Goal: Task Accomplishment & Management: Manage account settings

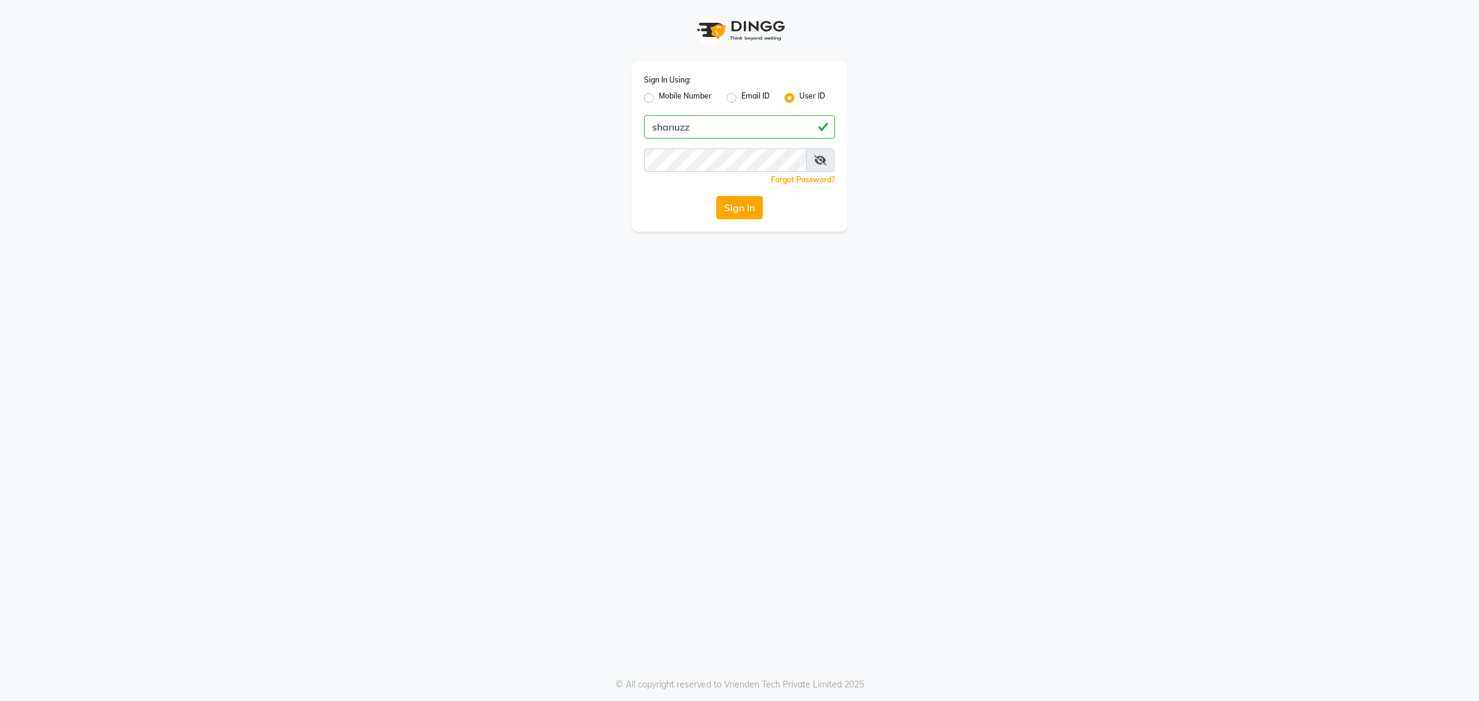
type input "shanuzz"
click at [716, 196] on button "Sign In" at bounding box center [739, 207] width 47 height 23
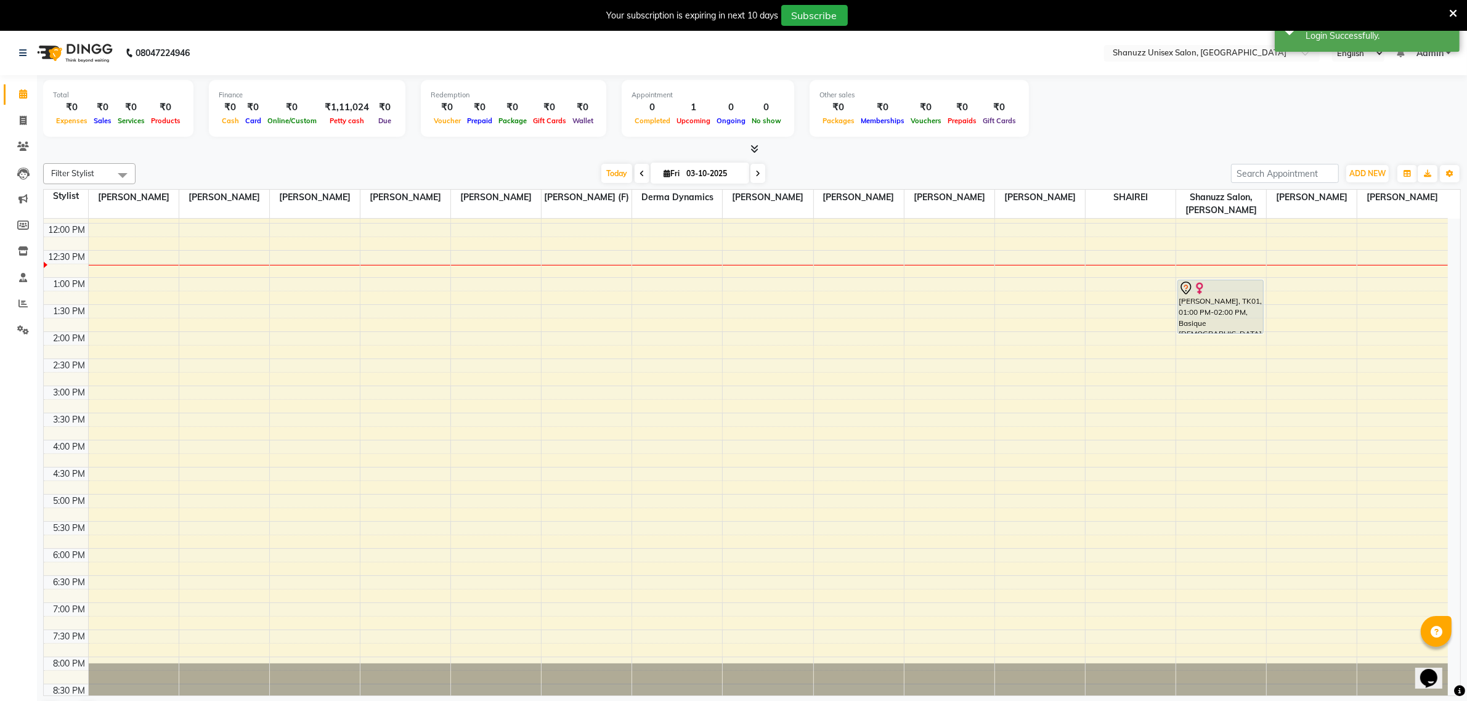
click at [1455, 6] on span at bounding box center [1454, 13] width 8 height 14
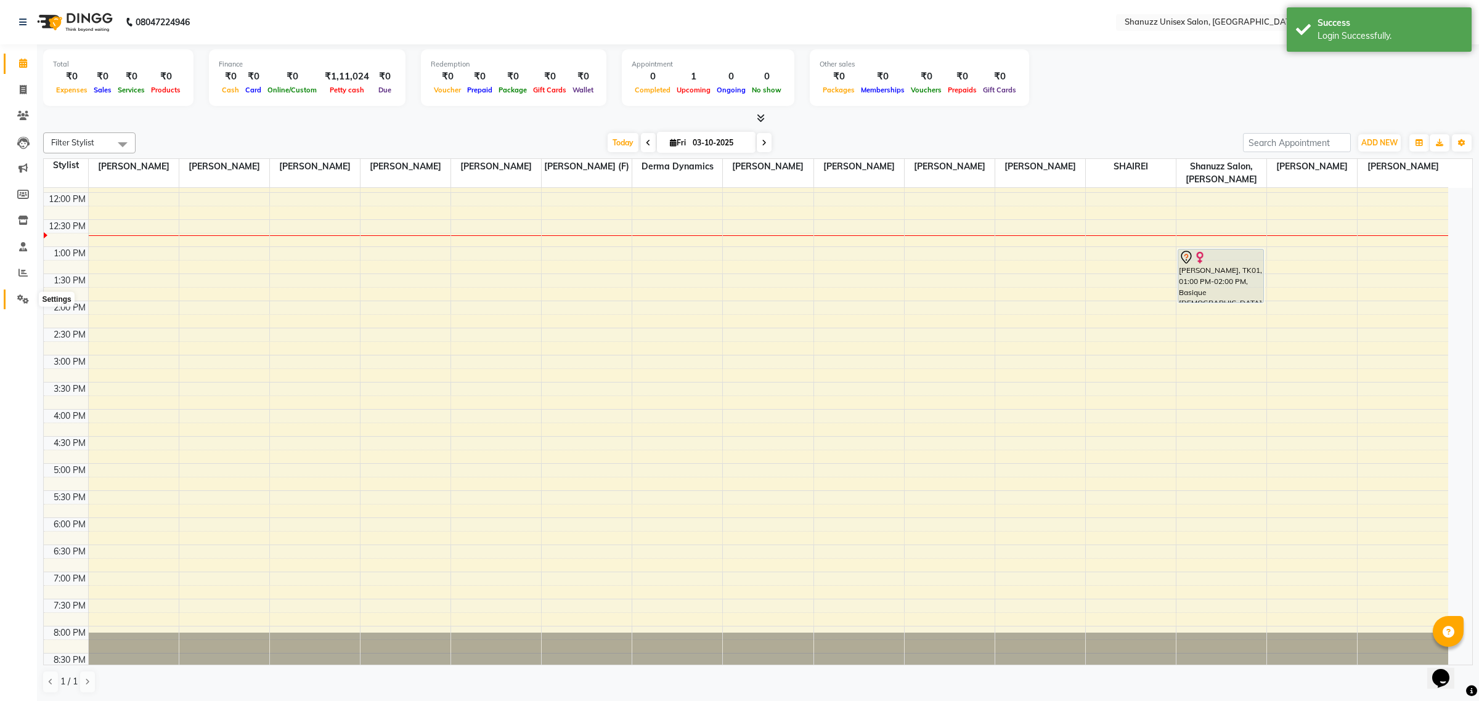
click at [16, 300] on span at bounding box center [23, 300] width 22 height 14
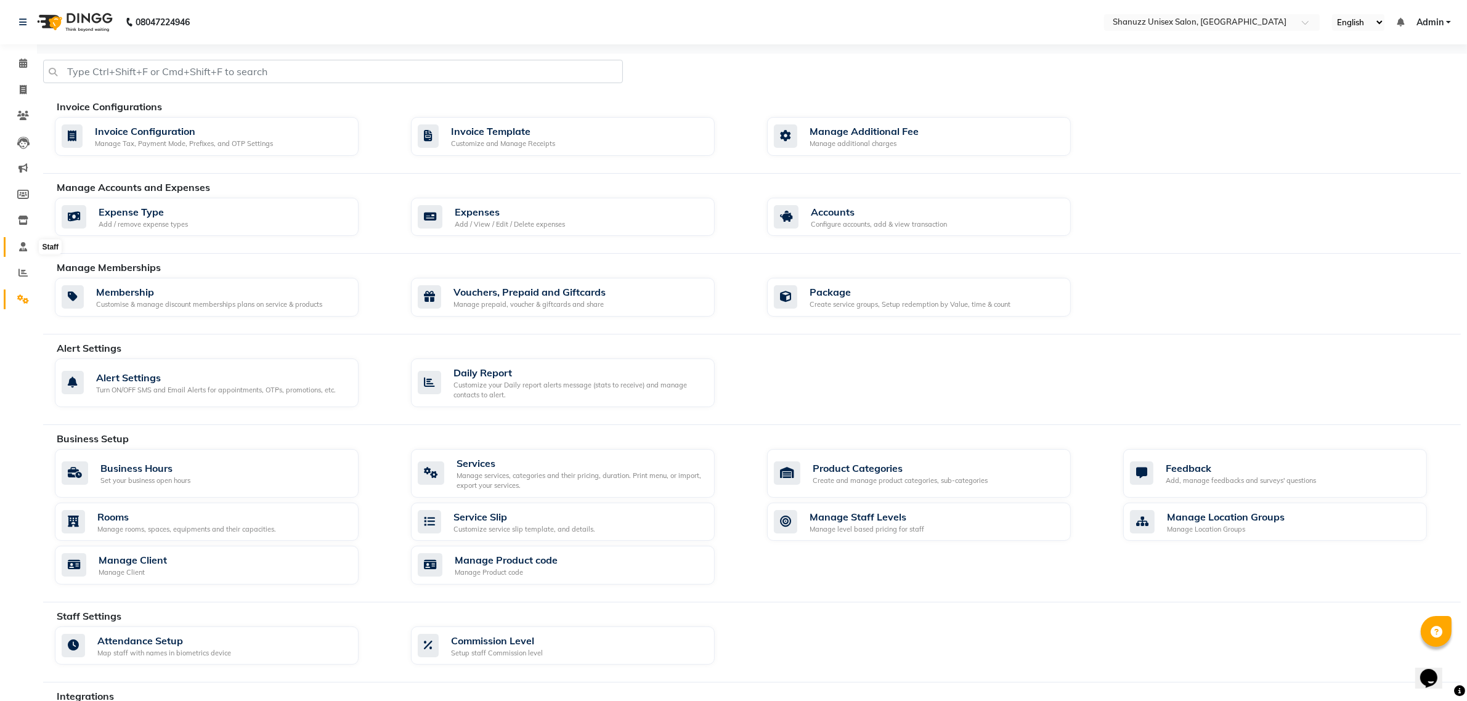
click at [23, 244] on icon at bounding box center [23, 246] width 8 height 9
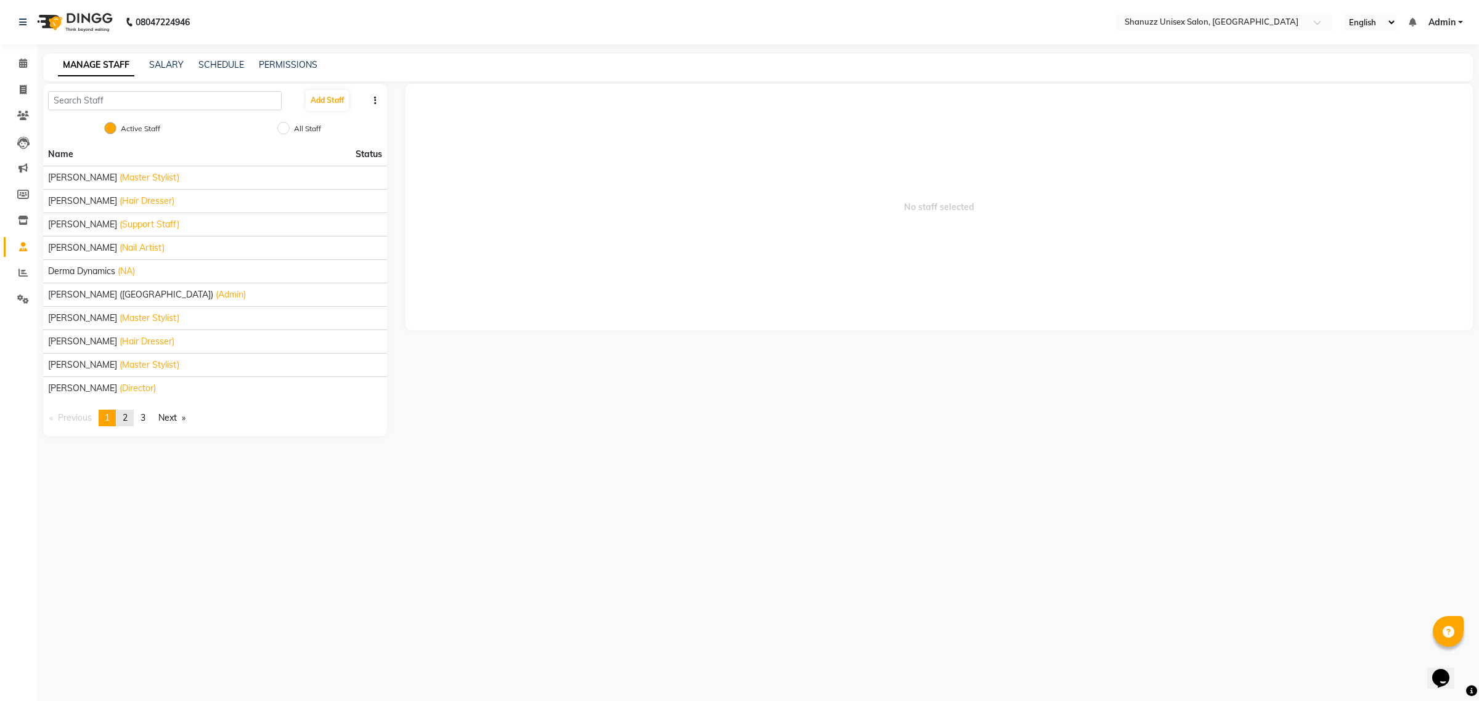
click at [131, 423] on link "page 2" at bounding box center [124, 418] width 17 height 17
click at [150, 417] on link "page 3" at bounding box center [142, 418] width 17 height 17
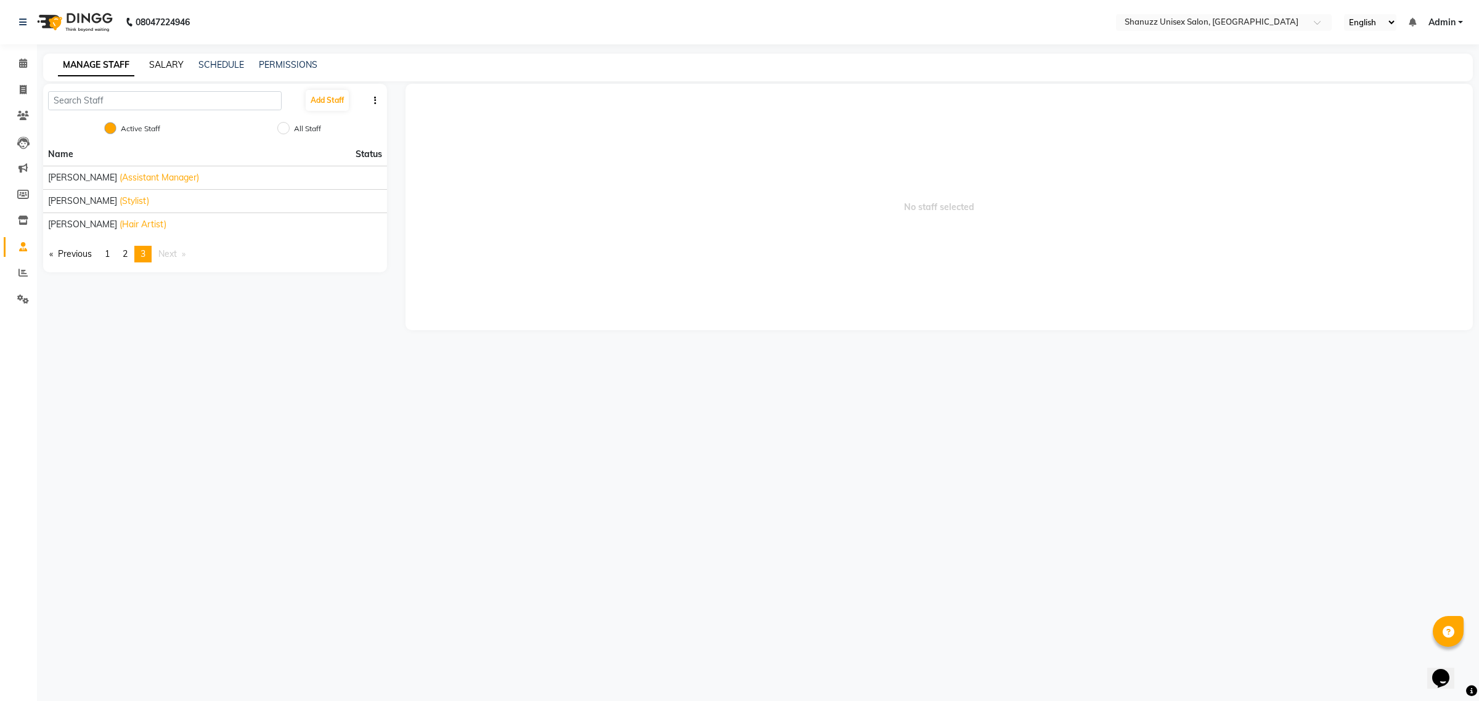
click at [168, 65] on link "SALARY" at bounding box center [166, 64] width 35 height 11
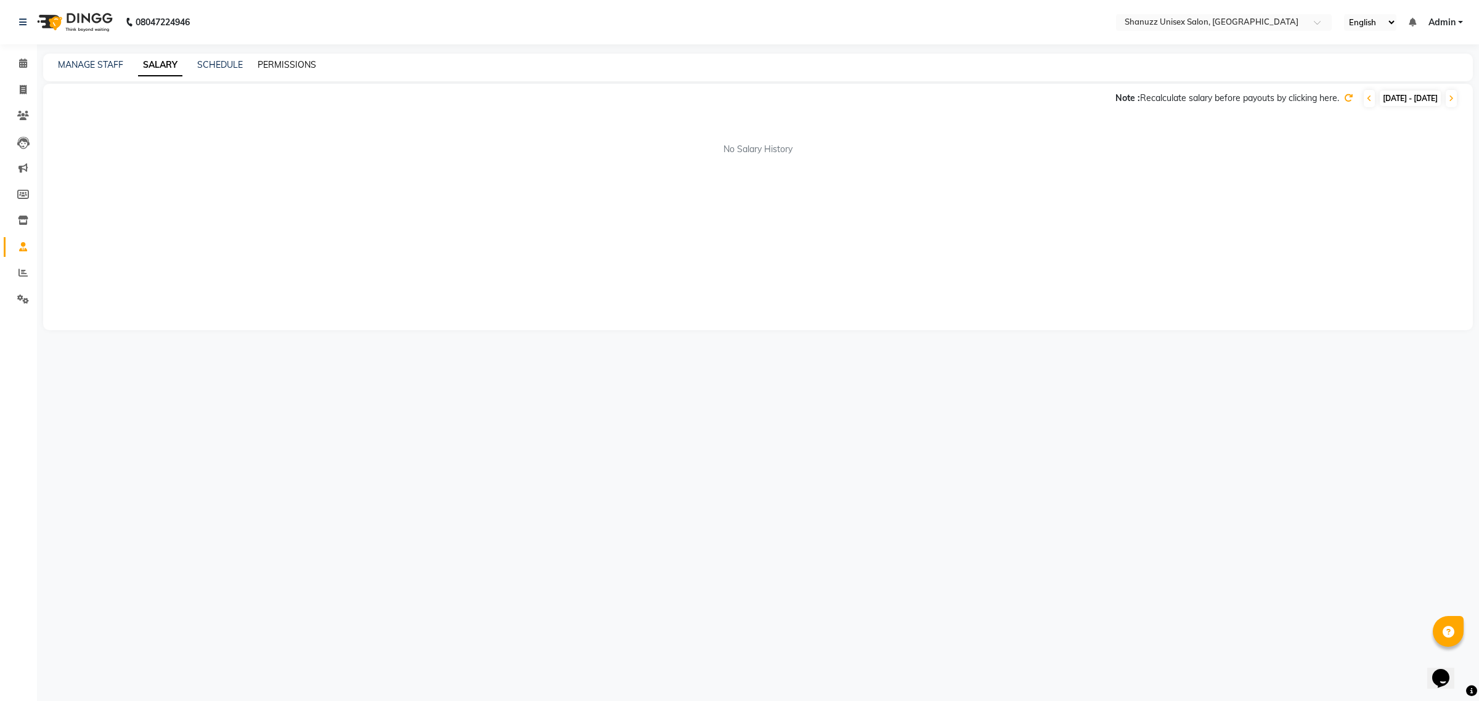
click at [273, 63] on link "PERMISSIONS" at bounding box center [287, 64] width 59 height 11
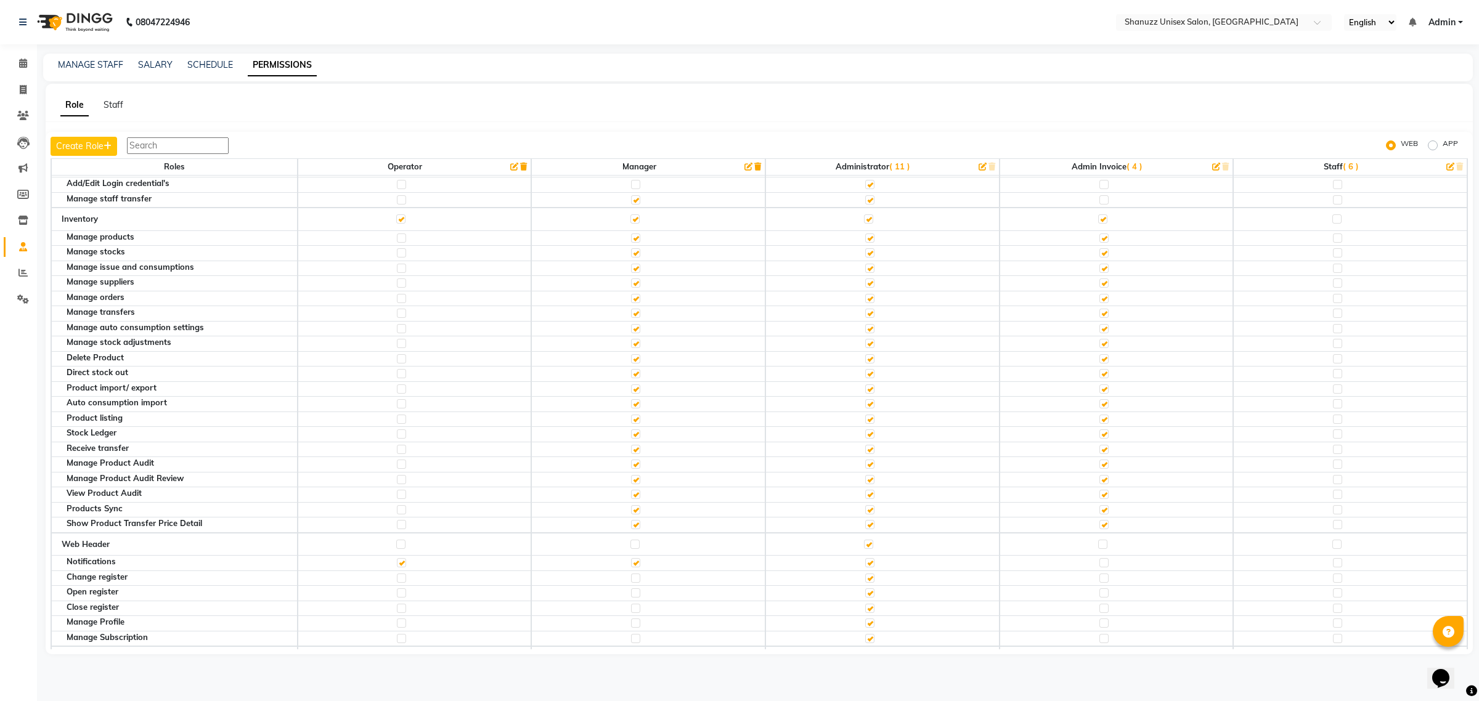
scroll to position [1650, 0]
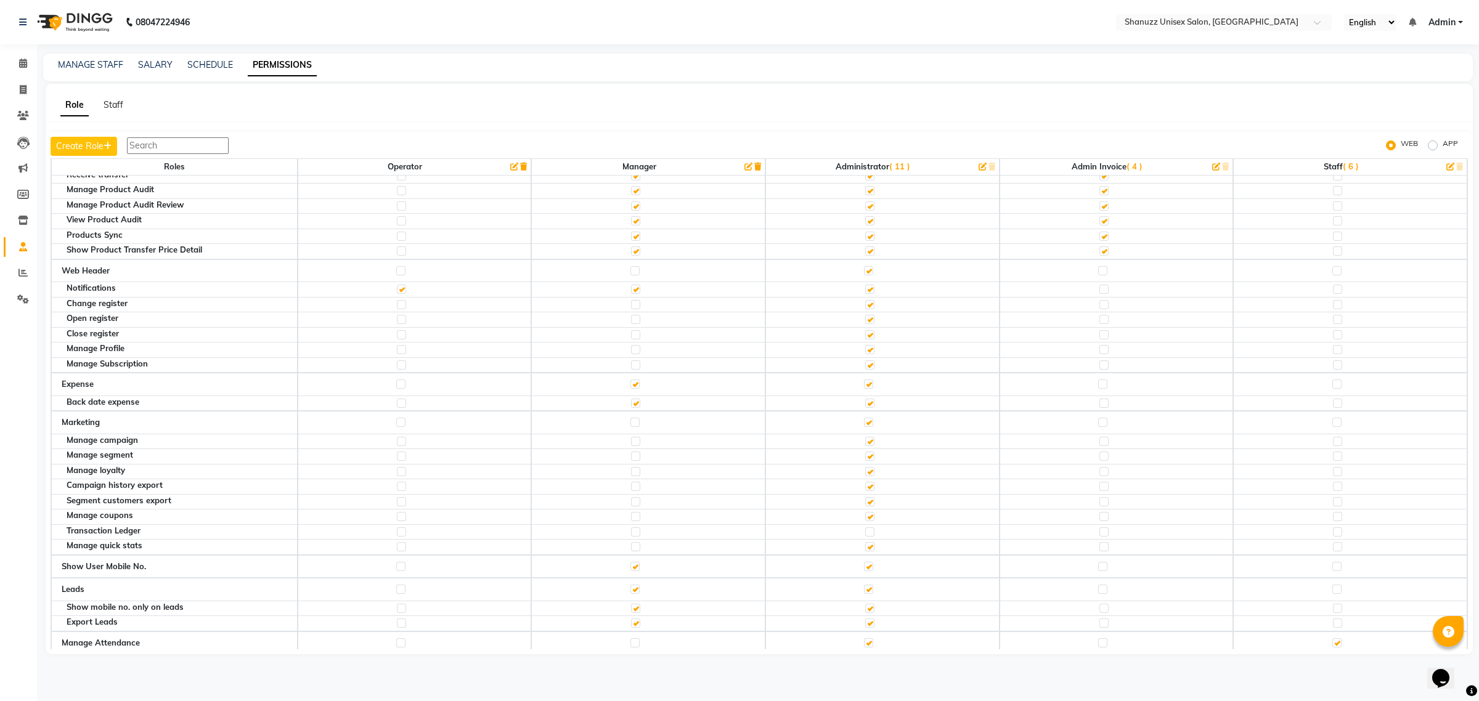
click at [1098, 389] on label at bounding box center [1102, 384] width 9 height 9
click at [1098, 388] on input "checkbox" at bounding box center [1102, 384] width 8 height 8
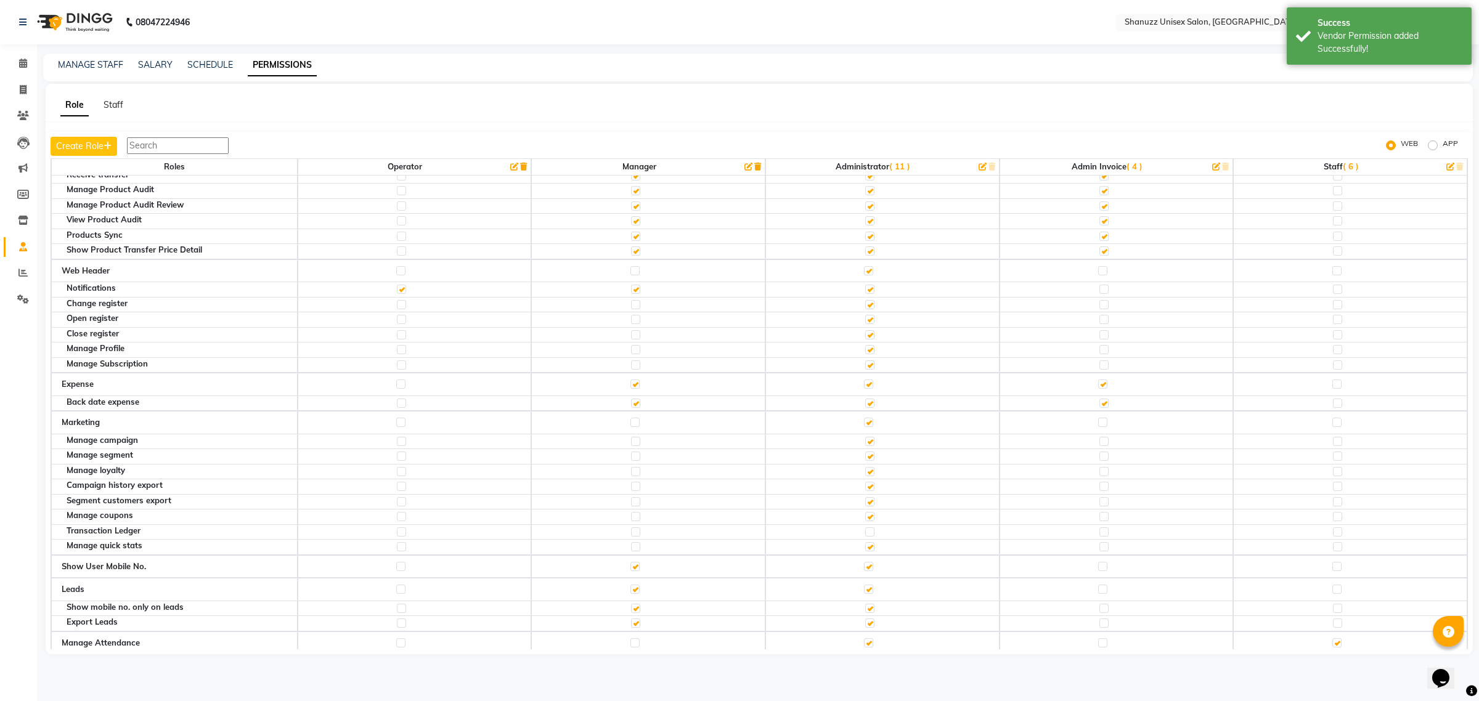
click at [1099, 408] on label at bounding box center [1103, 403] width 9 height 9
click at [1099, 407] on input "checkbox" at bounding box center [1103, 403] width 8 height 8
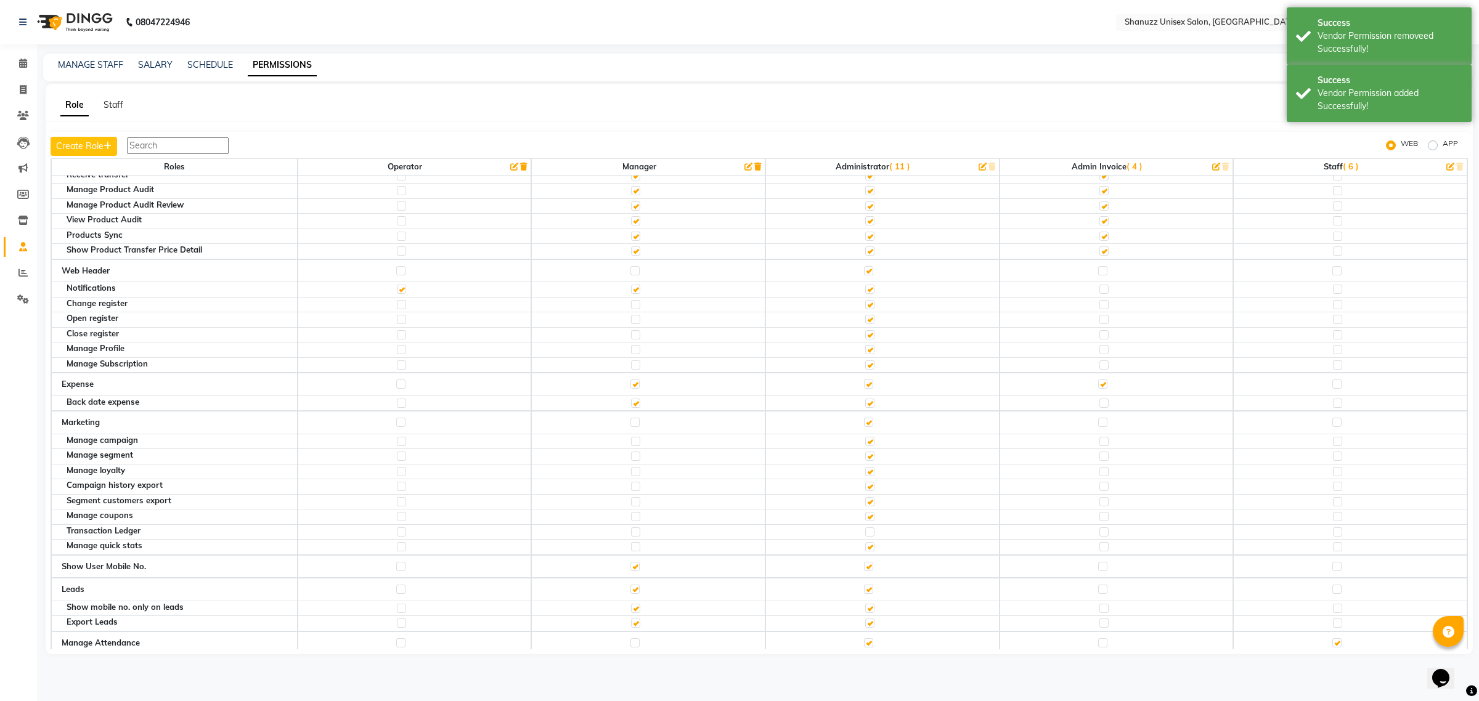
click at [1099, 408] on label at bounding box center [1103, 403] width 9 height 9
click at [1099, 407] on input "checkbox" at bounding box center [1103, 403] width 8 height 8
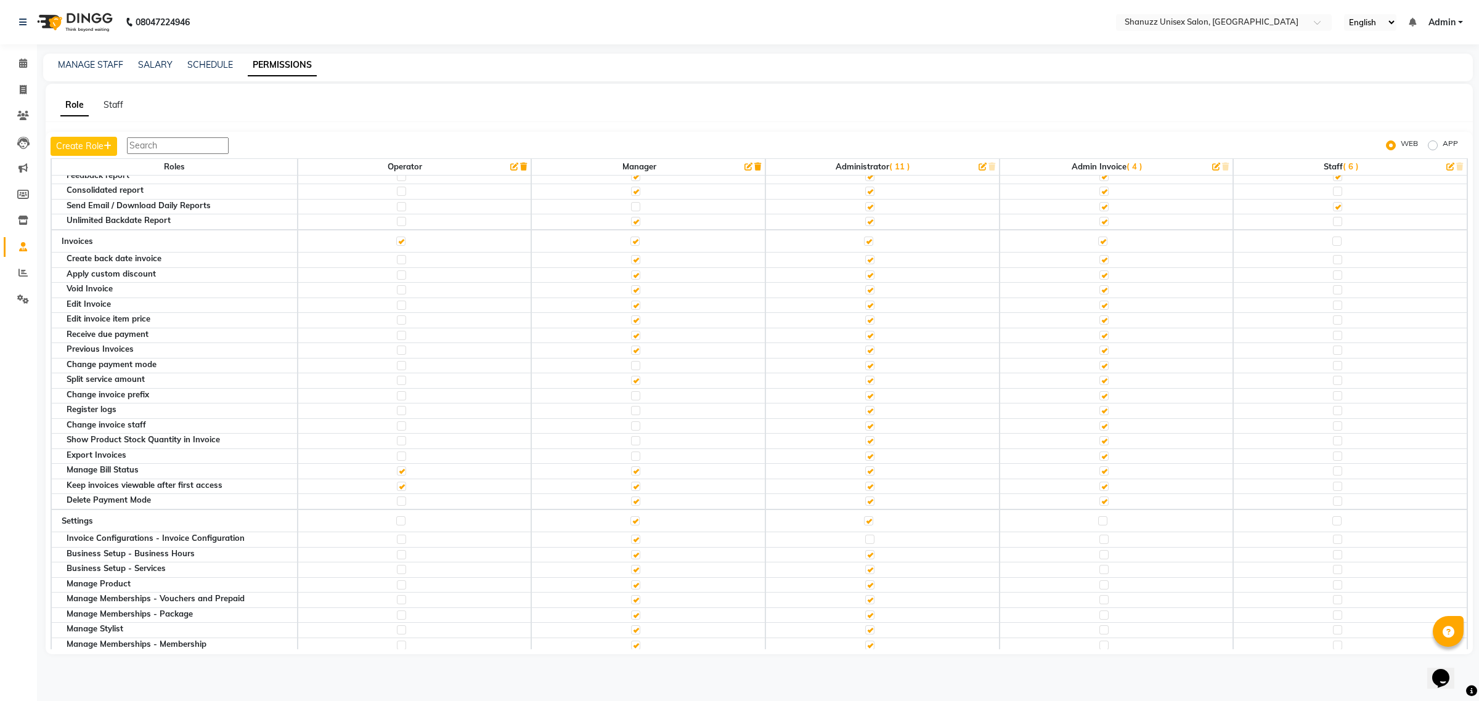
scroll to position [0, 0]
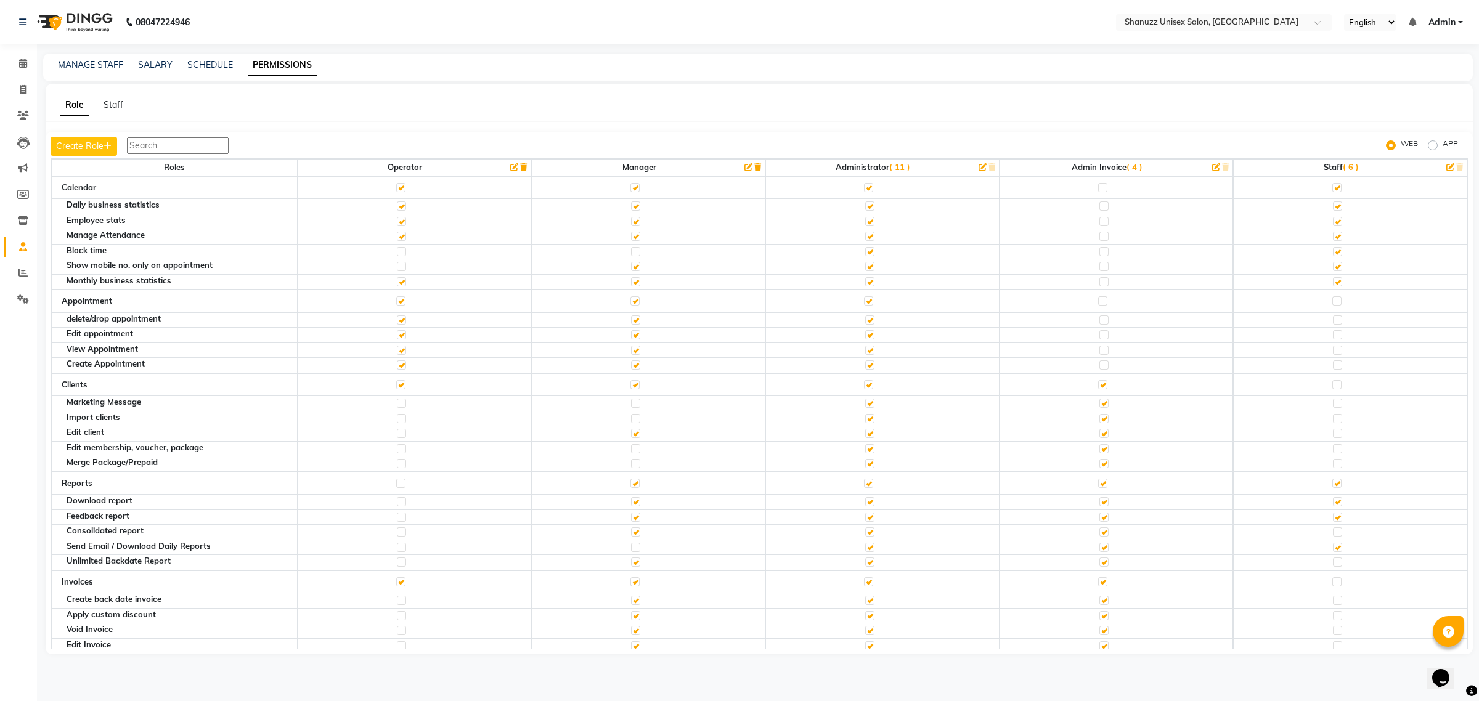
click at [1098, 189] on label at bounding box center [1102, 187] width 9 height 9
click at [1098, 189] on input "checkbox" at bounding box center [1102, 188] width 8 height 8
click at [1099, 208] on label at bounding box center [1103, 206] width 9 height 9
click at [1099, 208] on input "checkbox" at bounding box center [1103, 206] width 8 height 8
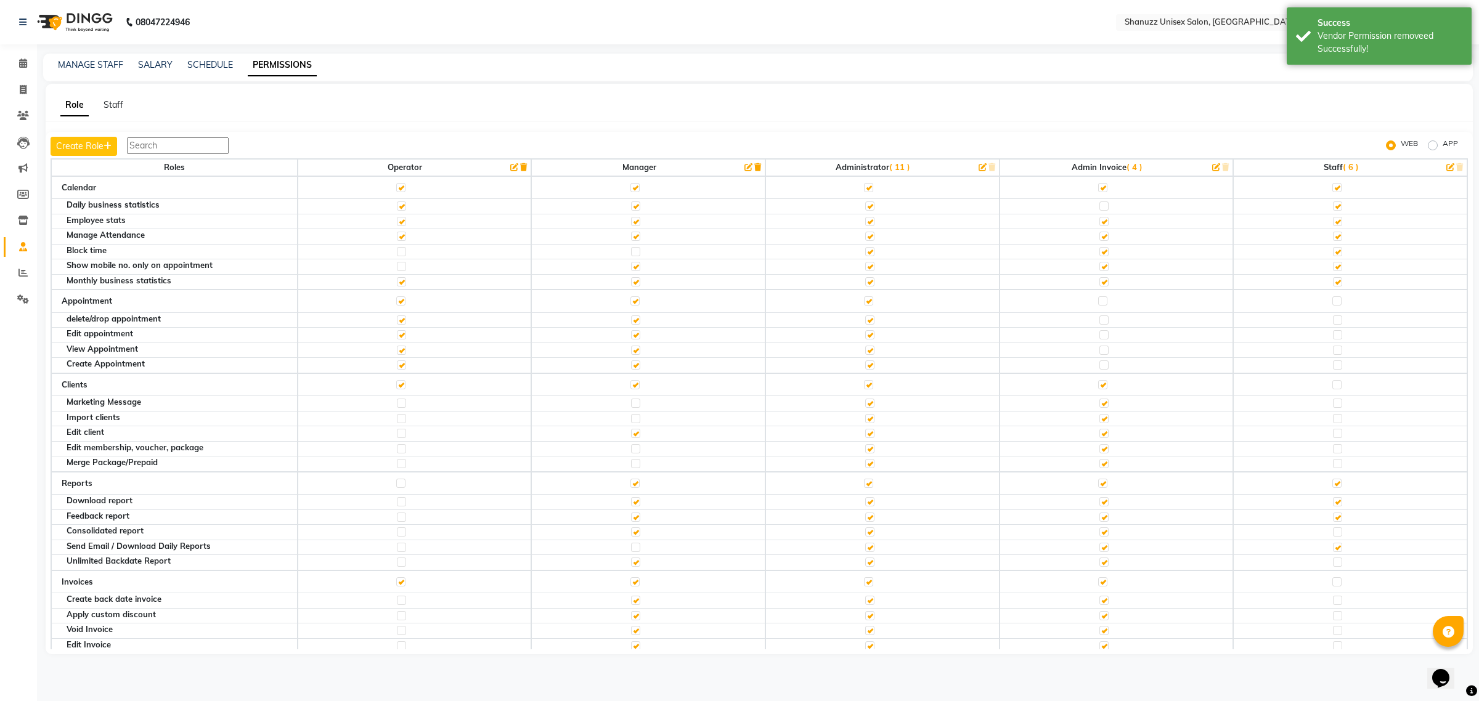
click at [1099, 222] on label at bounding box center [1103, 221] width 9 height 9
click at [1099, 222] on input "checkbox" at bounding box center [1103, 222] width 8 height 8
click at [1099, 239] on label at bounding box center [1103, 236] width 9 height 9
click at [1099, 239] on input "checkbox" at bounding box center [1103, 236] width 8 height 8
click at [1099, 251] on label at bounding box center [1103, 251] width 9 height 9
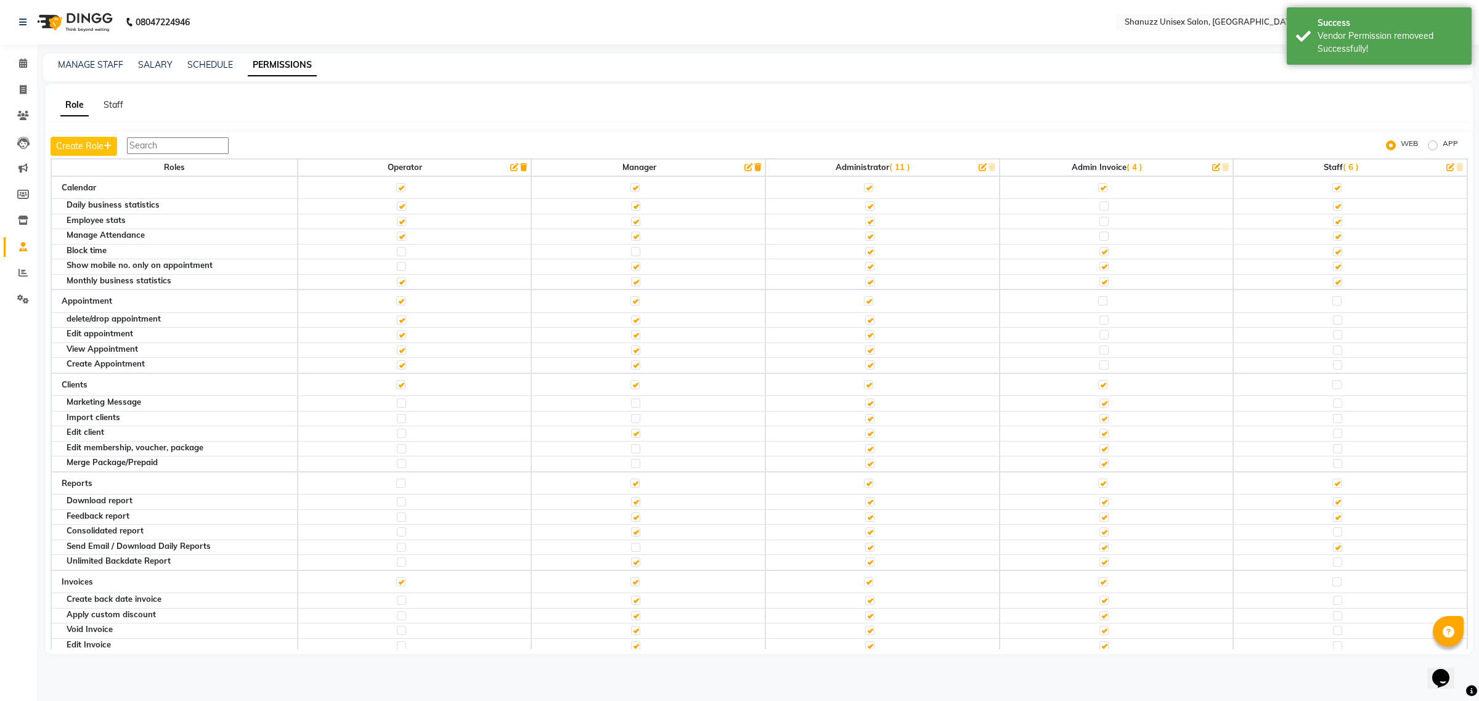
click at [1099, 251] on input "checkbox" at bounding box center [1103, 252] width 8 height 8
click at [1099, 271] on label at bounding box center [1103, 266] width 9 height 9
click at [1099, 271] on input "checkbox" at bounding box center [1103, 267] width 8 height 8
click at [1099, 290] on div at bounding box center [1103, 283] width 8 height 12
click at [1099, 285] on label at bounding box center [1103, 281] width 9 height 9
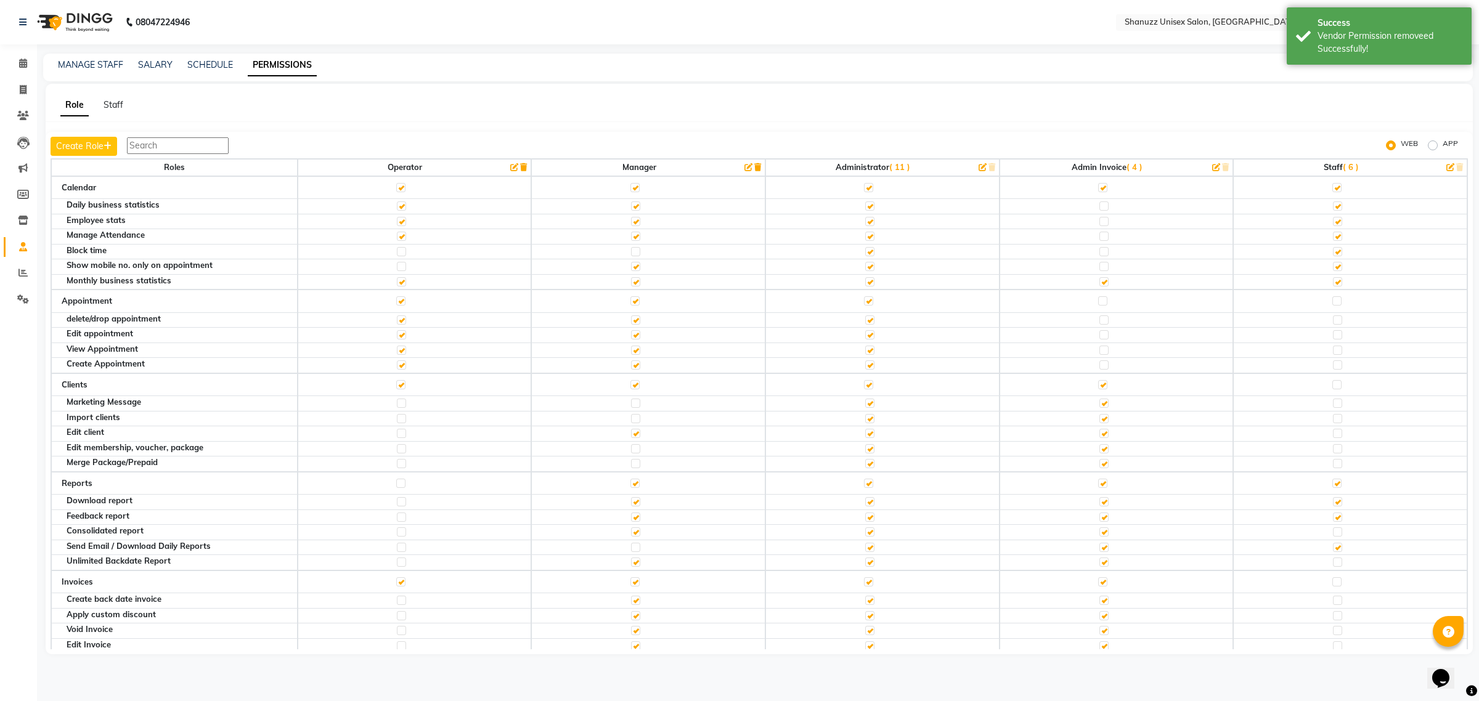
click at [1099, 285] on input "checkbox" at bounding box center [1103, 282] width 8 height 8
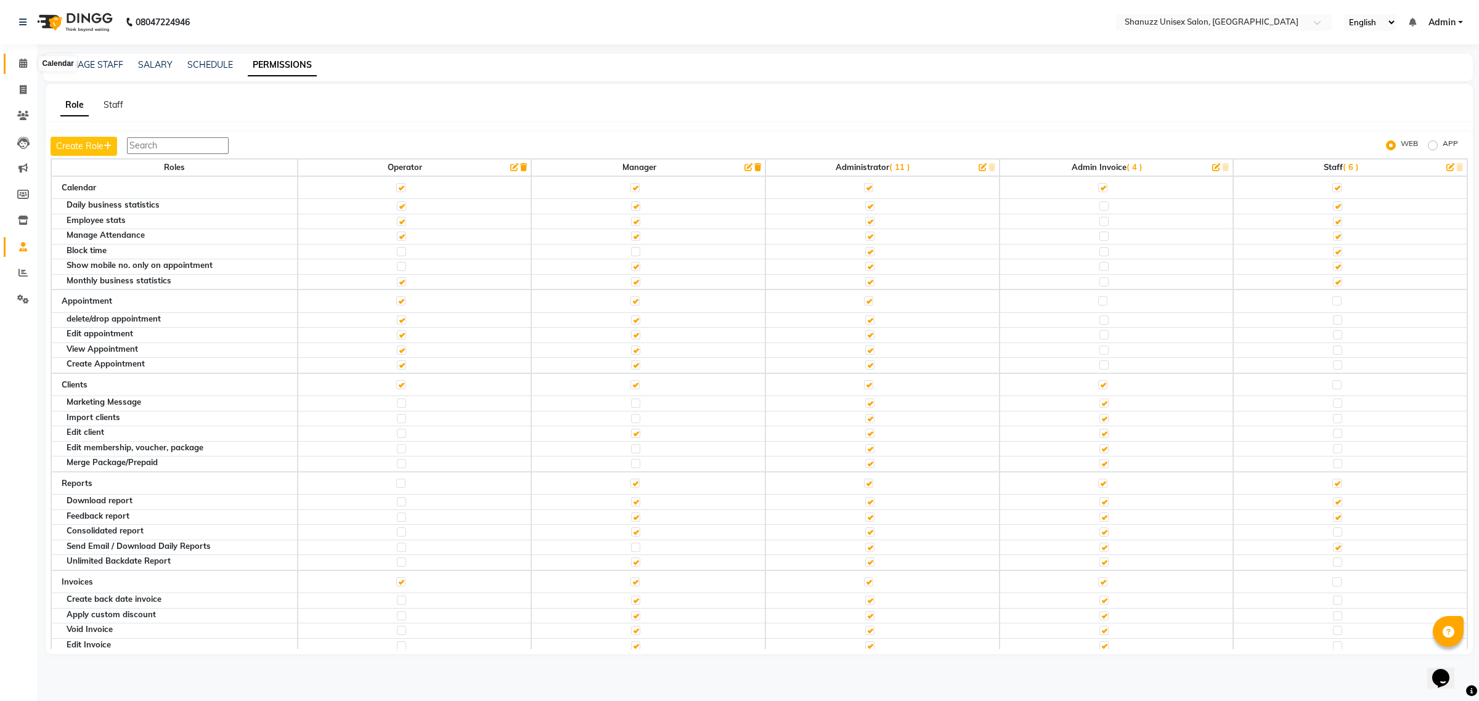
click at [20, 62] on icon at bounding box center [23, 63] width 8 height 9
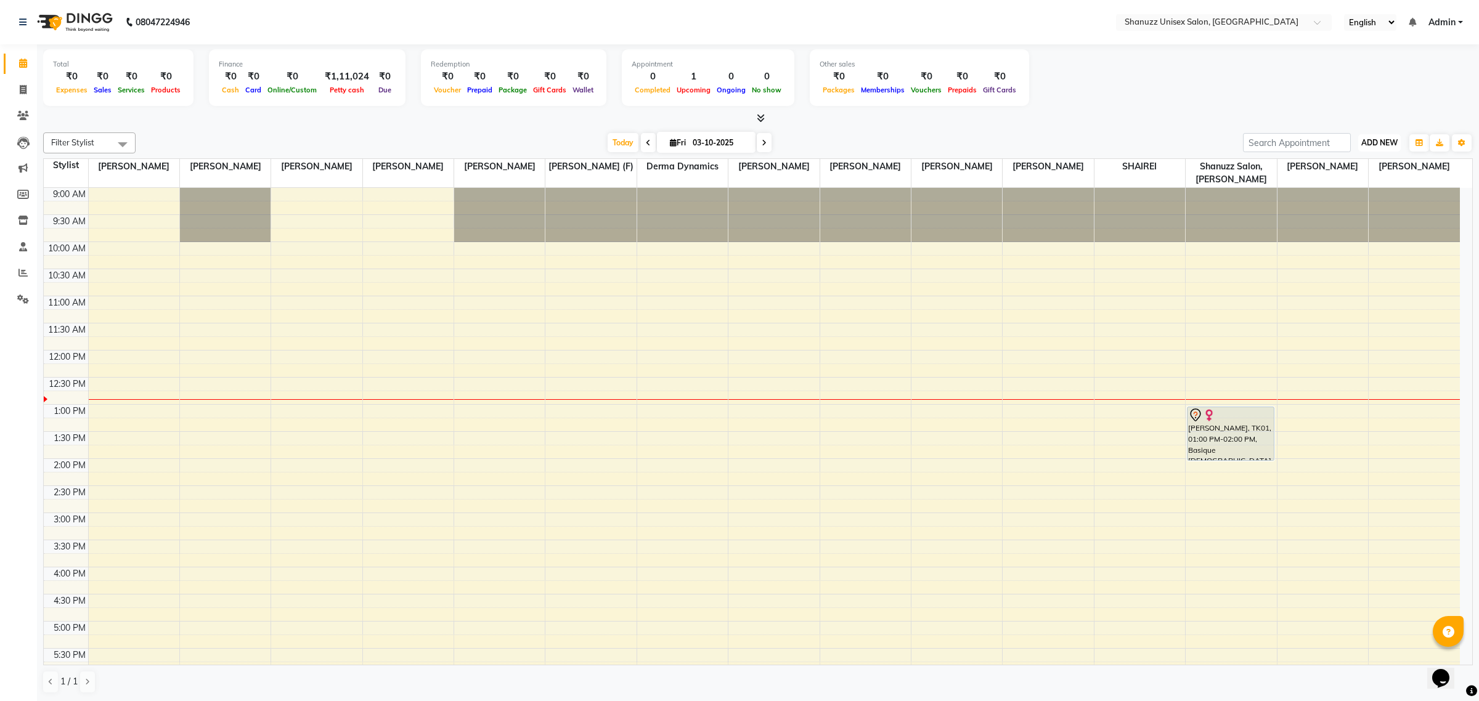
click at [1380, 141] on span "ADD NEW" at bounding box center [1379, 142] width 36 height 9
click at [1332, 202] on link "Add Expense" at bounding box center [1351, 198] width 97 height 16
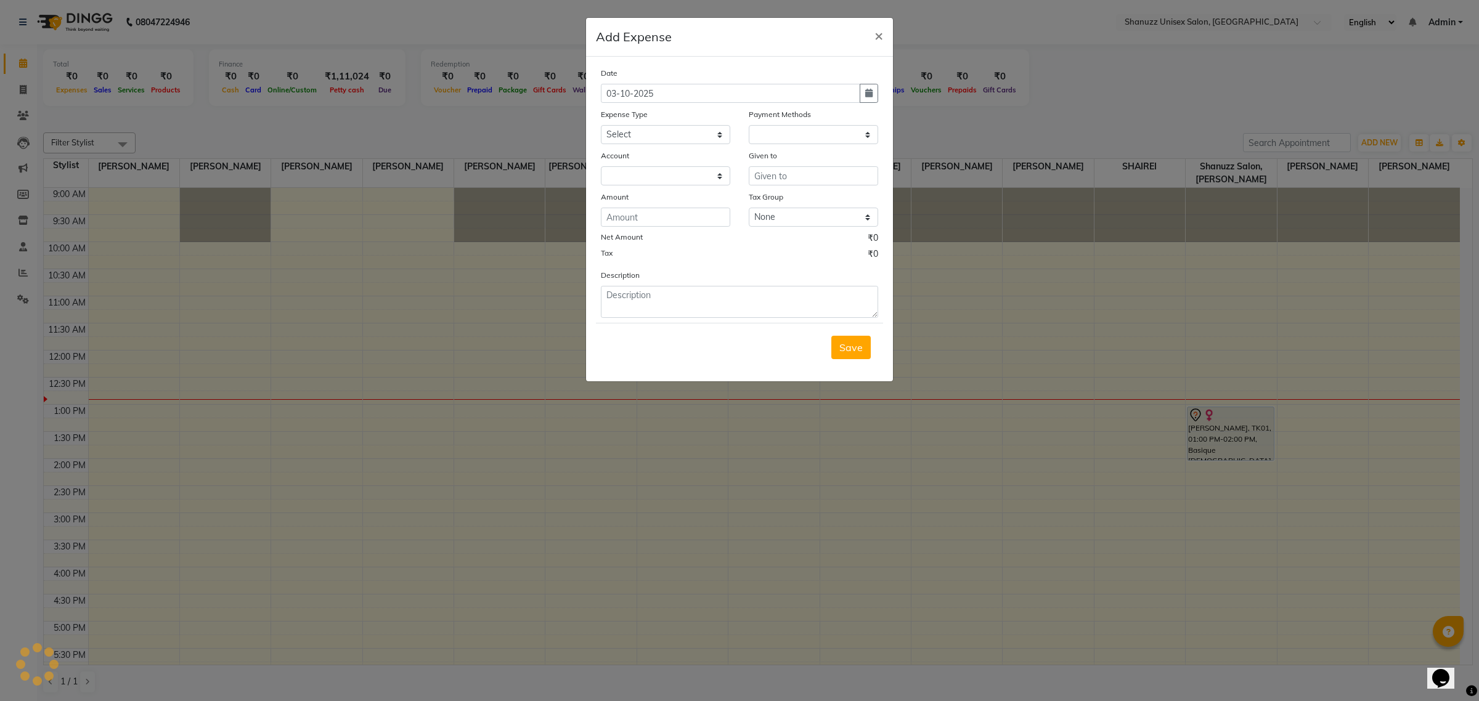
select select "1"
select select "6179"
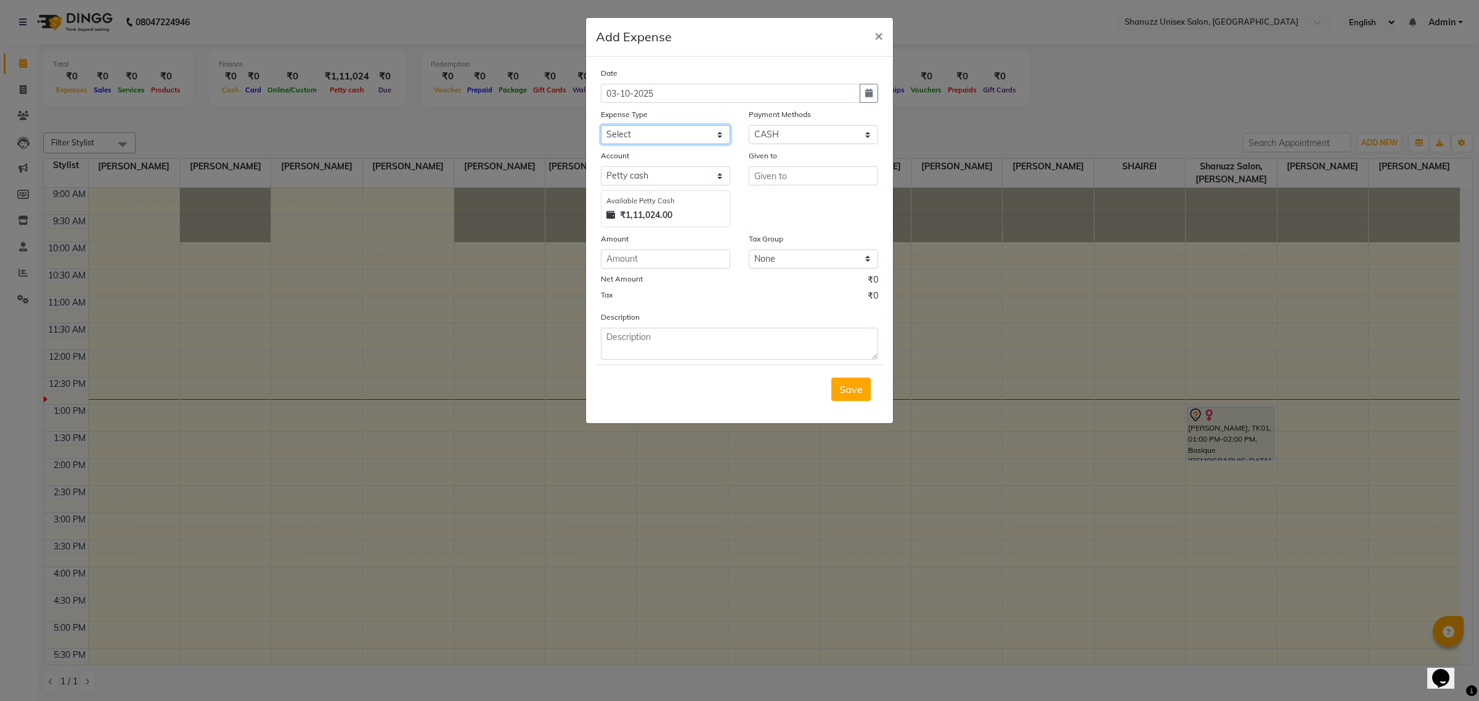
click at [691, 137] on select "Select Bisleri CCTV and all other client welfare Conveyance Courier & Postage e…" at bounding box center [665, 134] width 129 height 19
click at [886, 25] on button "×" at bounding box center [879, 35] width 28 height 35
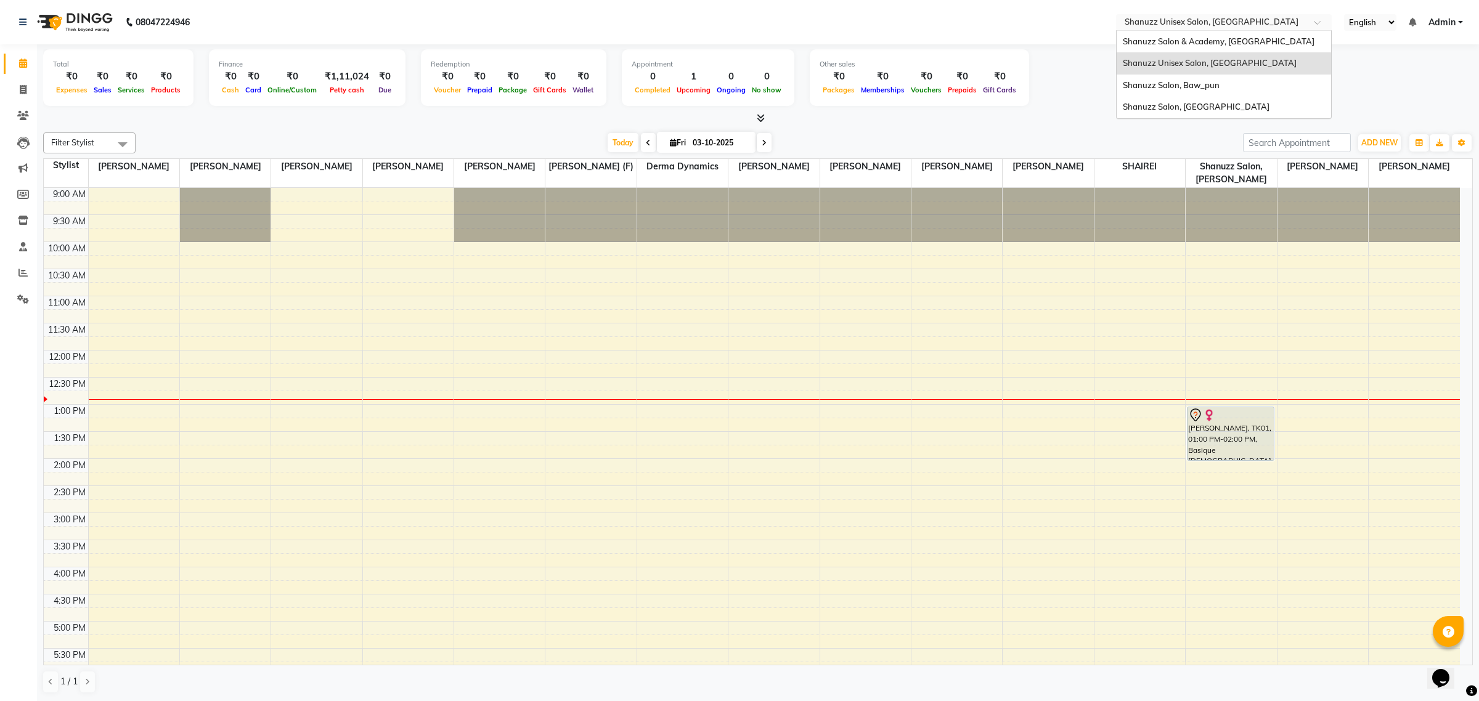
click at [1168, 22] on input "text" at bounding box center [1211, 23] width 179 height 12
click at [1217, 41] on span "Shanuzz Salon & Academy, [GEOGRAPHIC_DATA]" at bounding box center [1219, 41] width 192 height 10
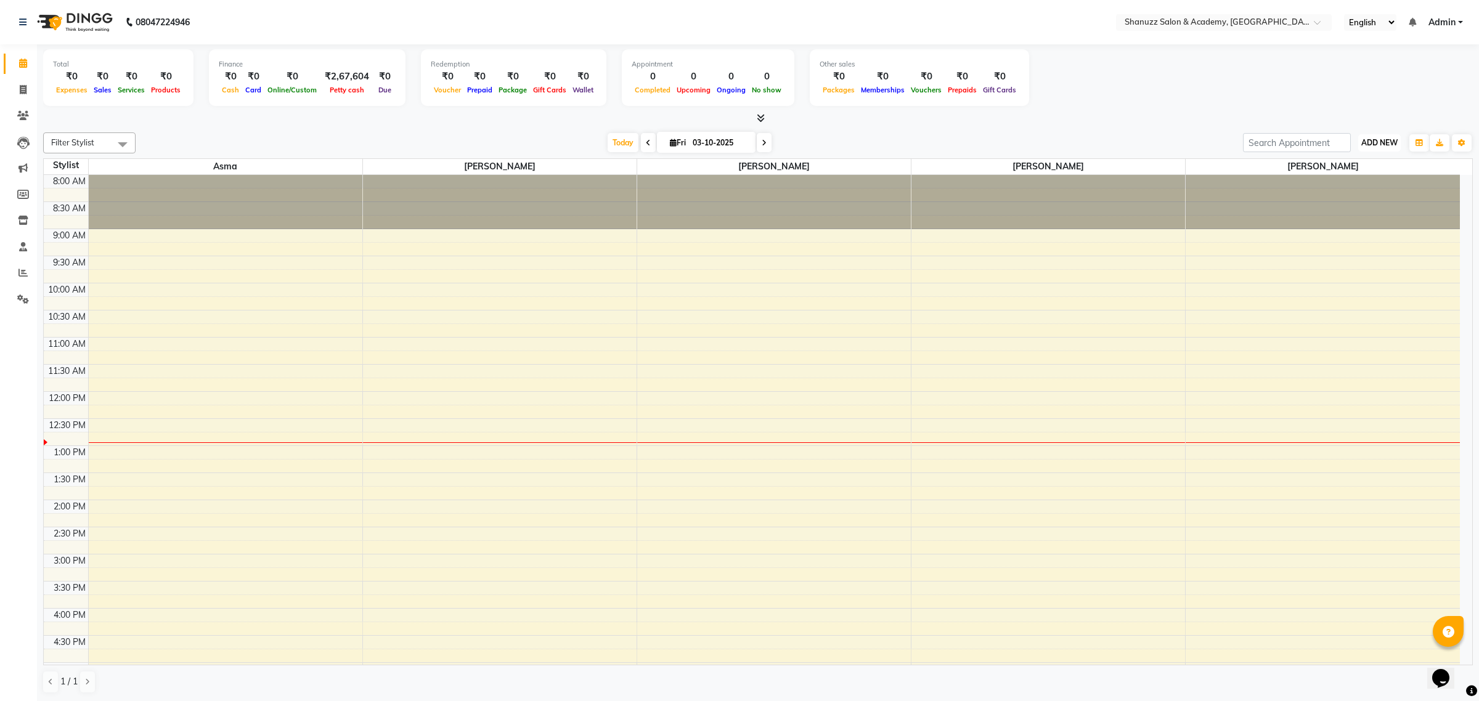
click at [1388, 137] on button "ADD NEW Toggle Dropdown" at bounding box center [1379, 142] width 43 height 17
click at [1353, 182] on link "Add Invoice" at bounding box center [1351, 182] width 97 height 16
select select "service"
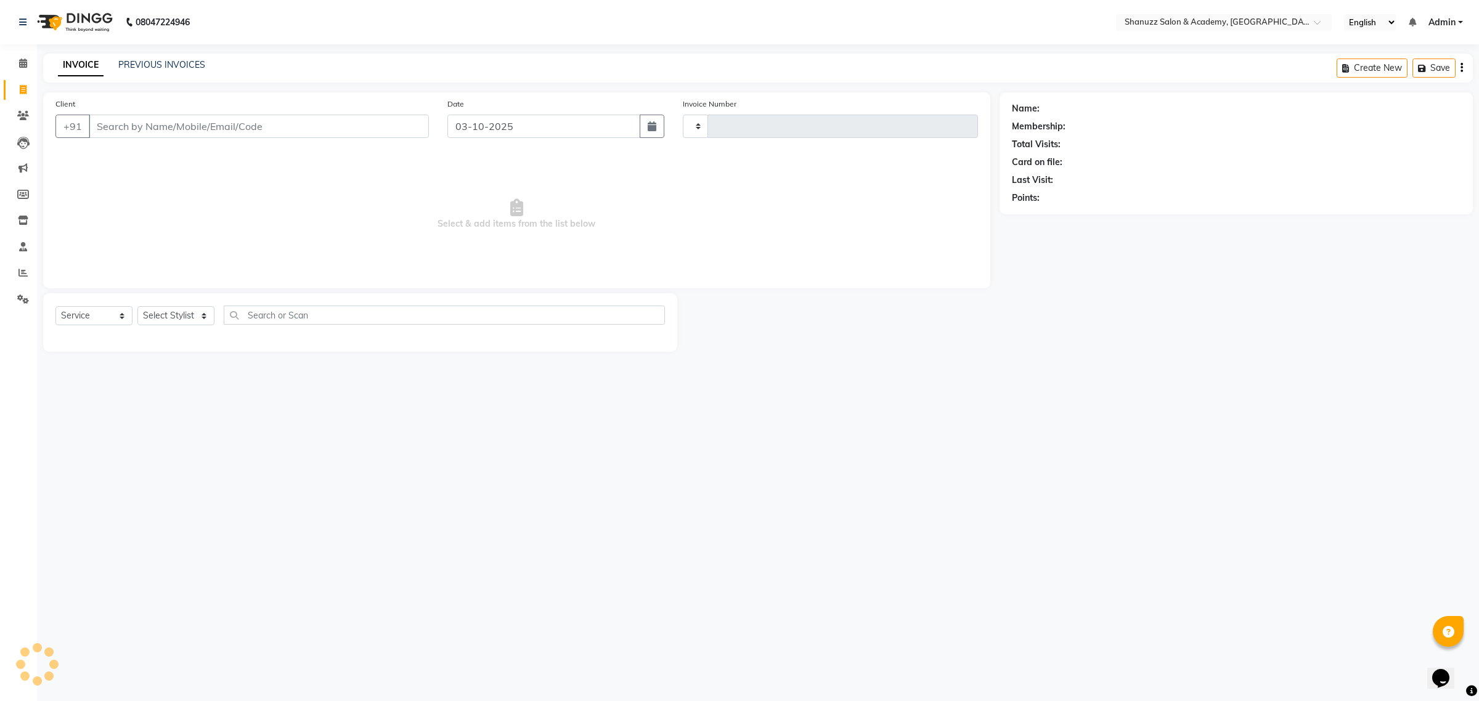
type input "0073"
select select "7393"
click at [23, 62] on icon at bounding box center [23, 63] width 8 height 9
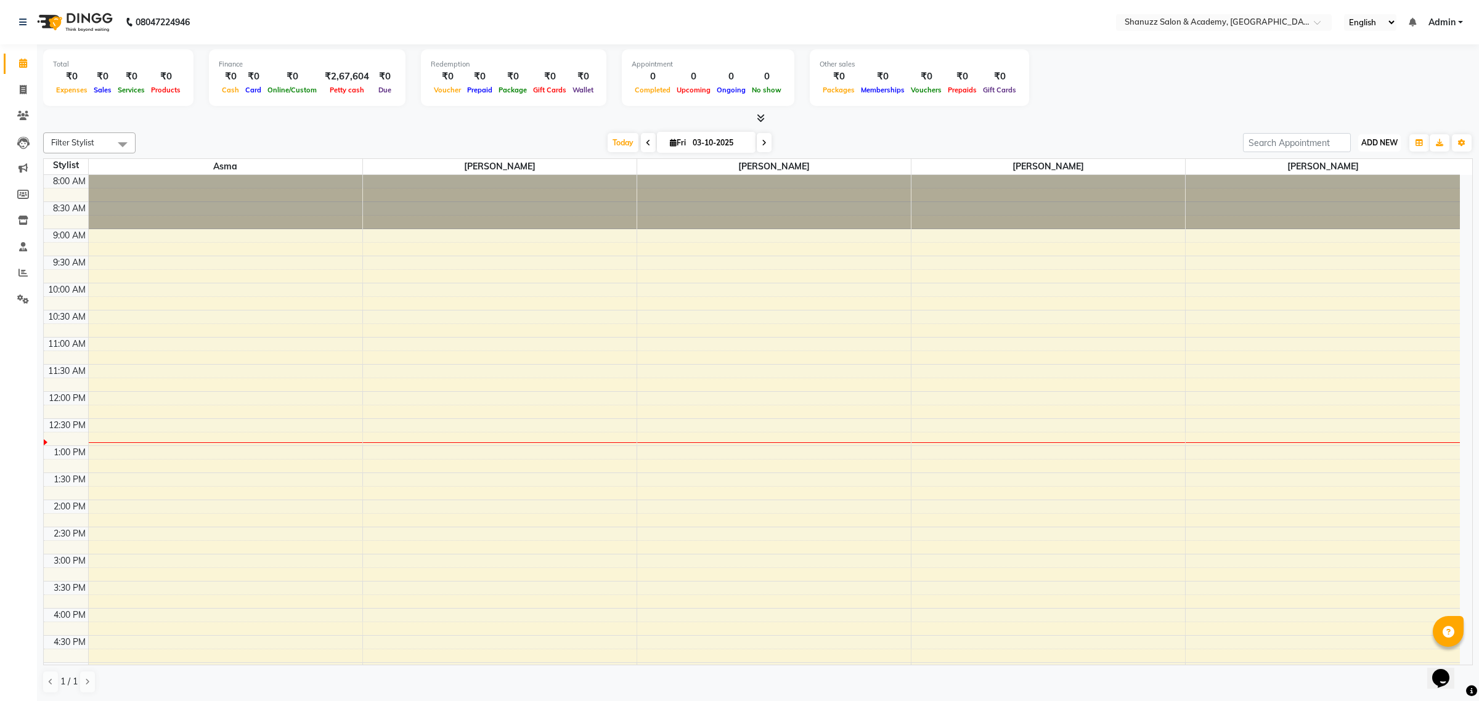
click at [1378, 138] on span "ADD NEW" at bounding box center [1379, 142] width 36 height 9
click at [1333, 197] on link "Add Expense" at bounding box center [1351, 198] width 97 height 16
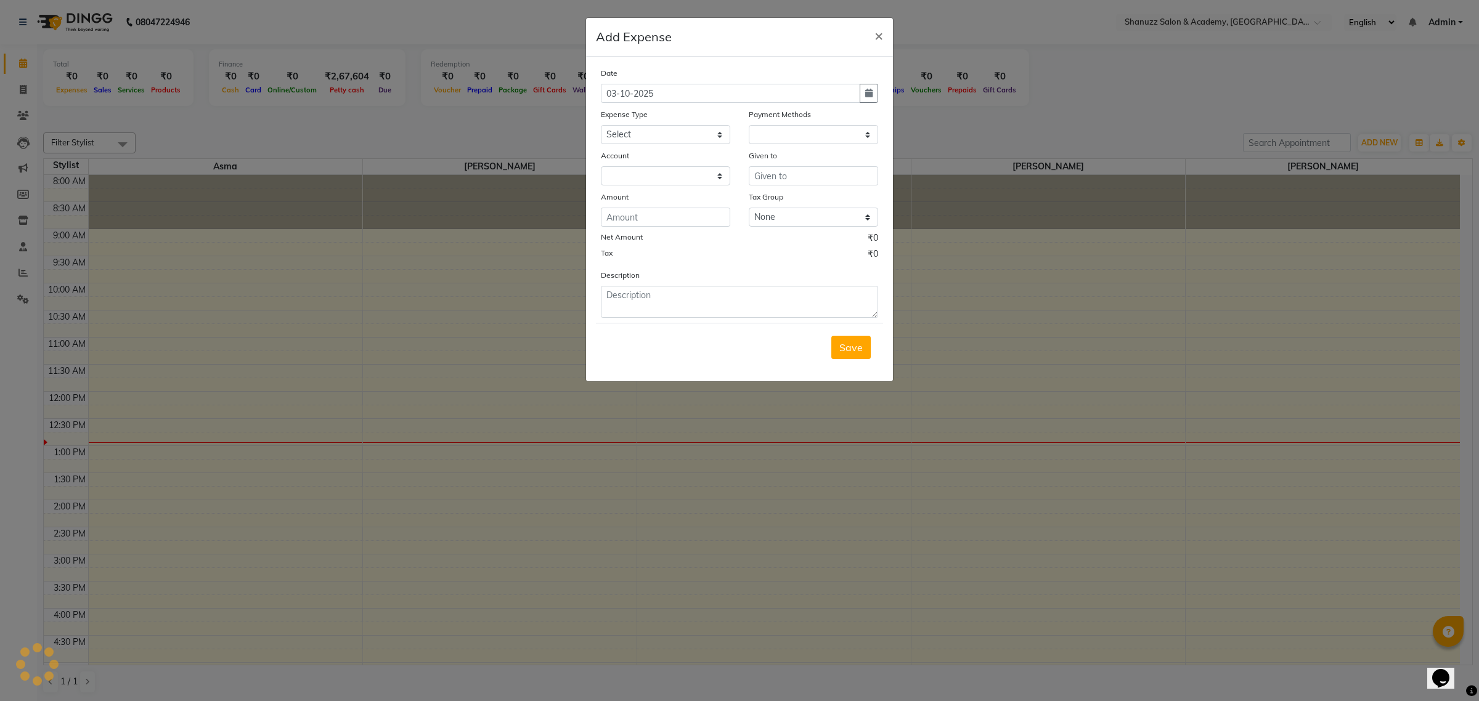
select select "1"
select select "6496"
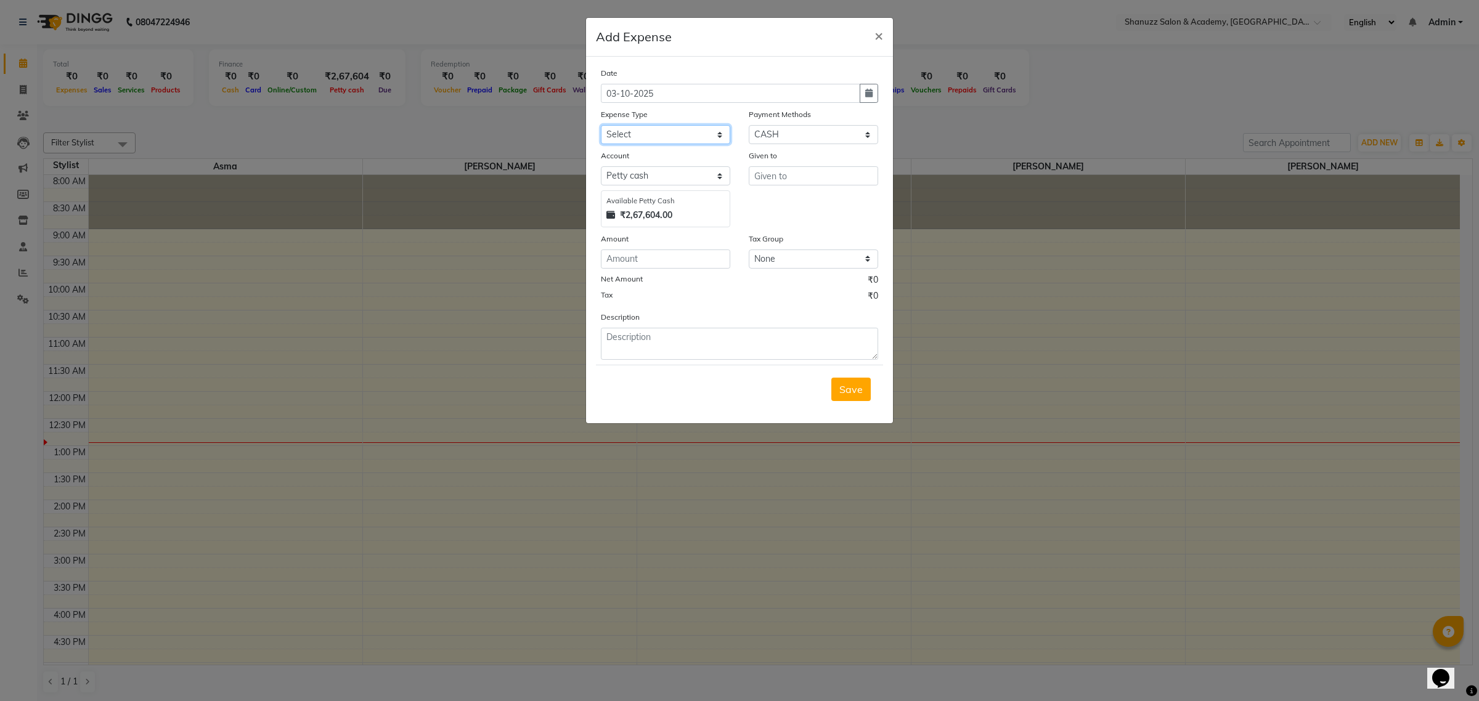
click at [695, 139] on select "Select Bisleri CCTV and all other client welfare Conveyance Courier & Postage e…" at bounding box center [665, 134] width 129 height 19
click at [510, 130] on ngb-modal-window "Add Expense × Date 03-10-2025 Expense Type Select Bisleri CCTV and all other cl…" at bounding box center [739, 350] width 1479 height 701
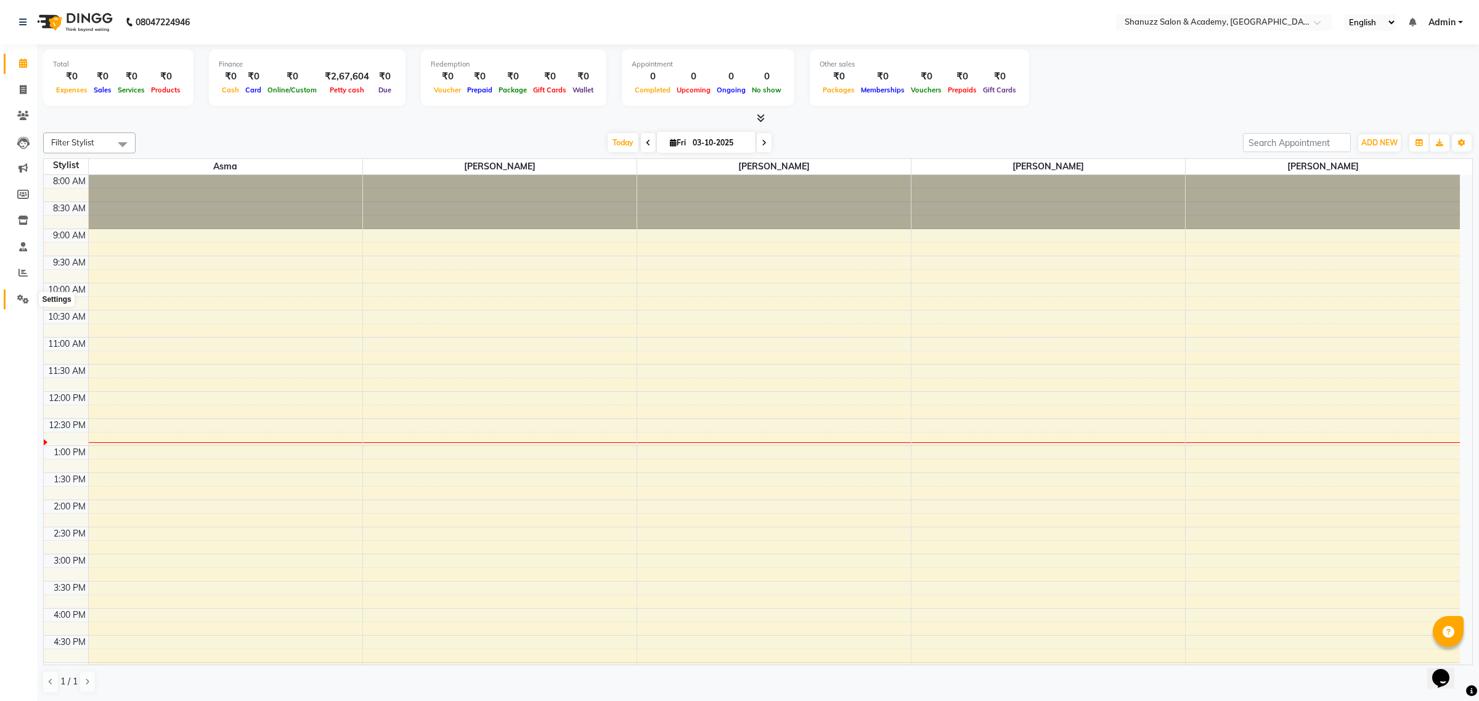
click at [20, 293] on span at bounding box center [23, 300] width 22 height 14
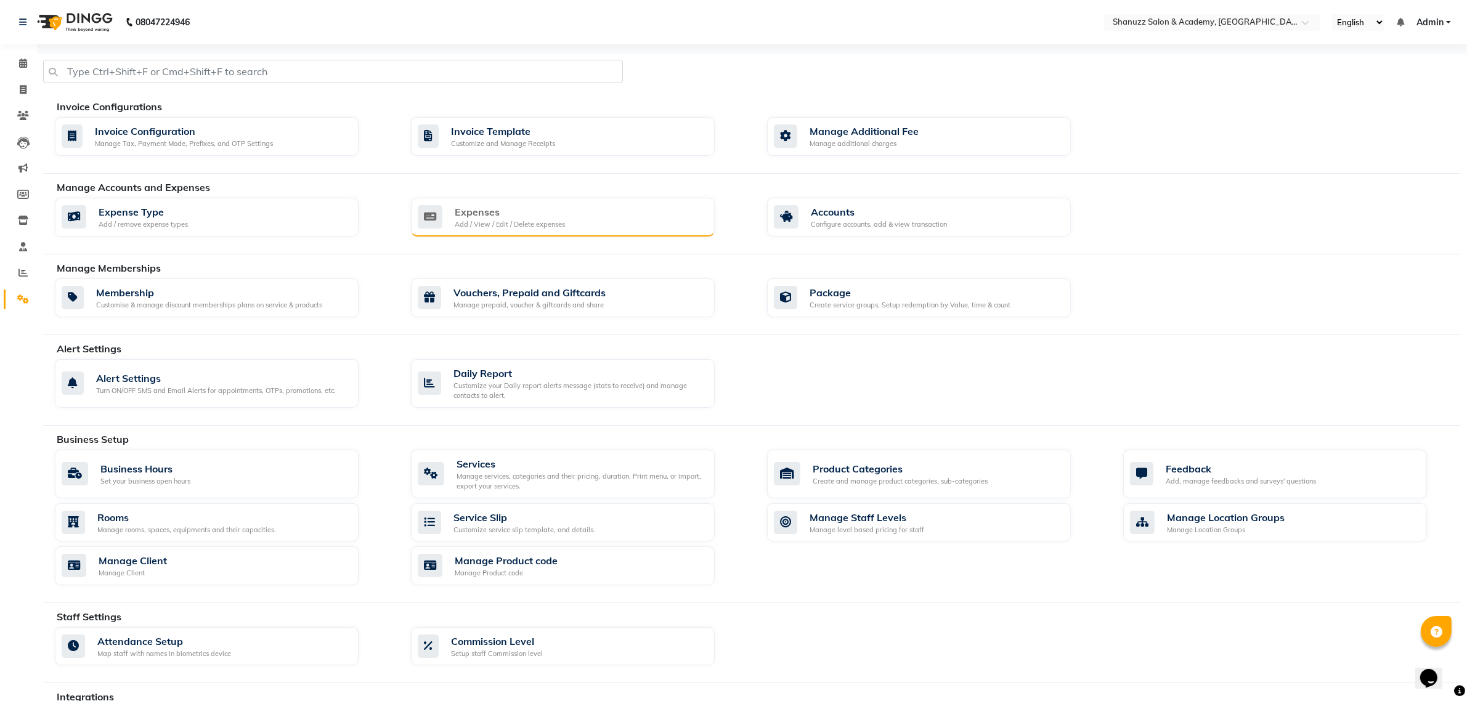
click at [479, 205] on div "Expenses" at bounding box center [510, 212] width 110 height 15
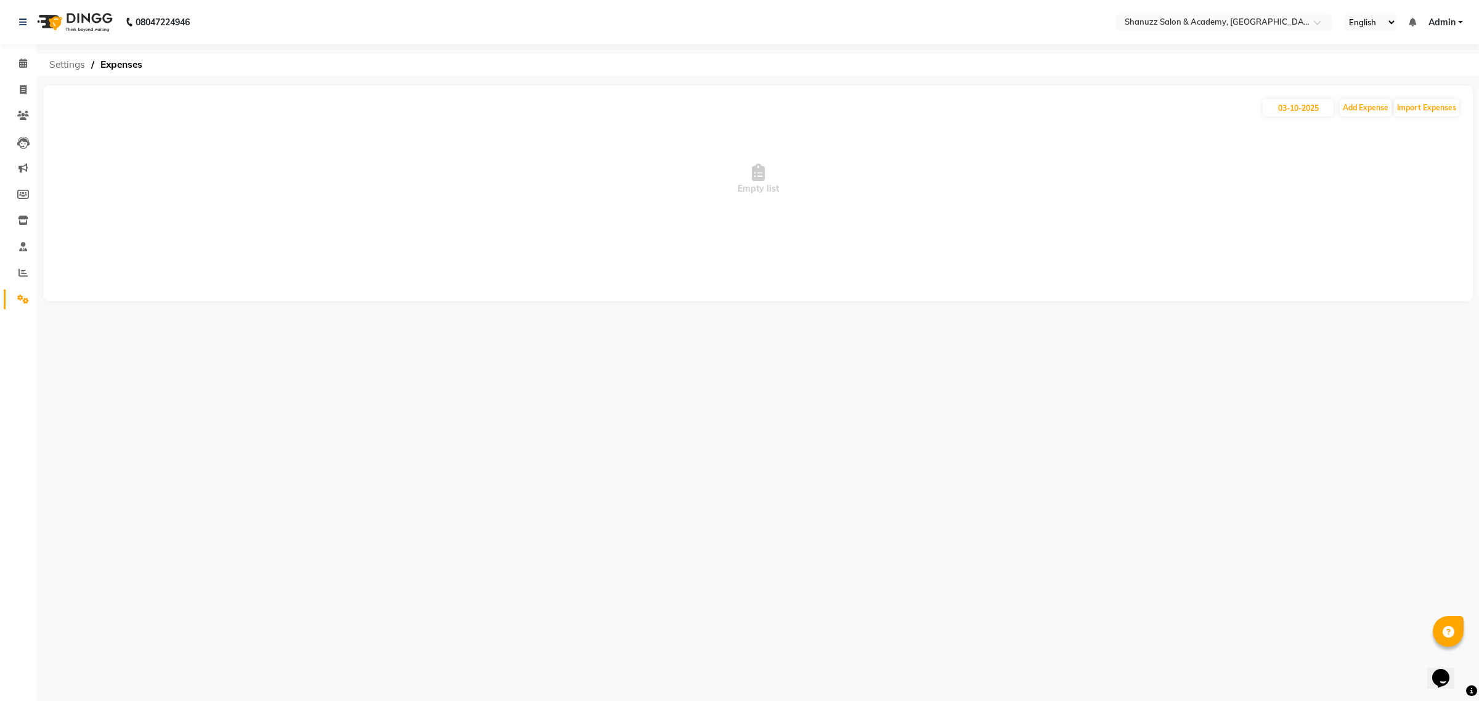
click at [77, 60] on span "Settings" at bounding box center [67, 65] width 48 height 22
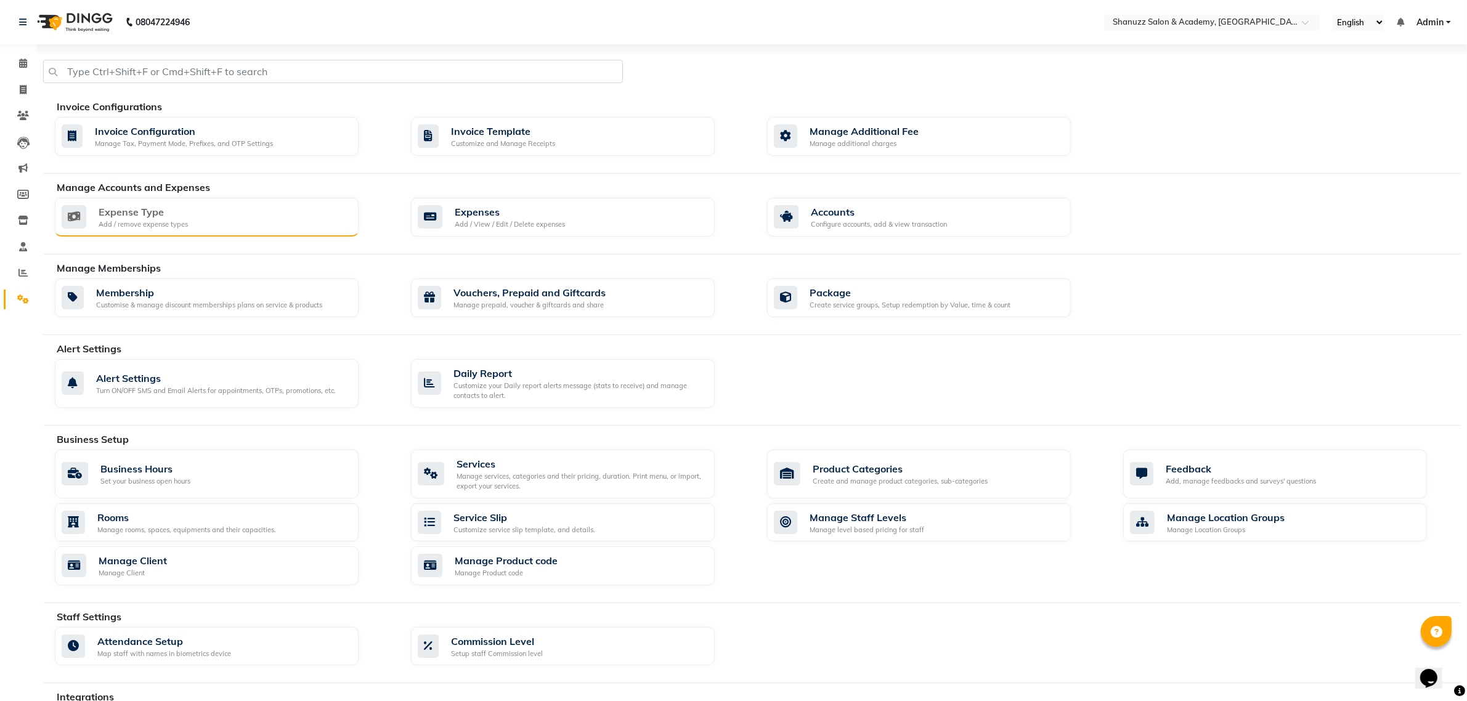
click at [128, 217] on div "Expense Type" at bounding box center [143, 212] width 89 height 15
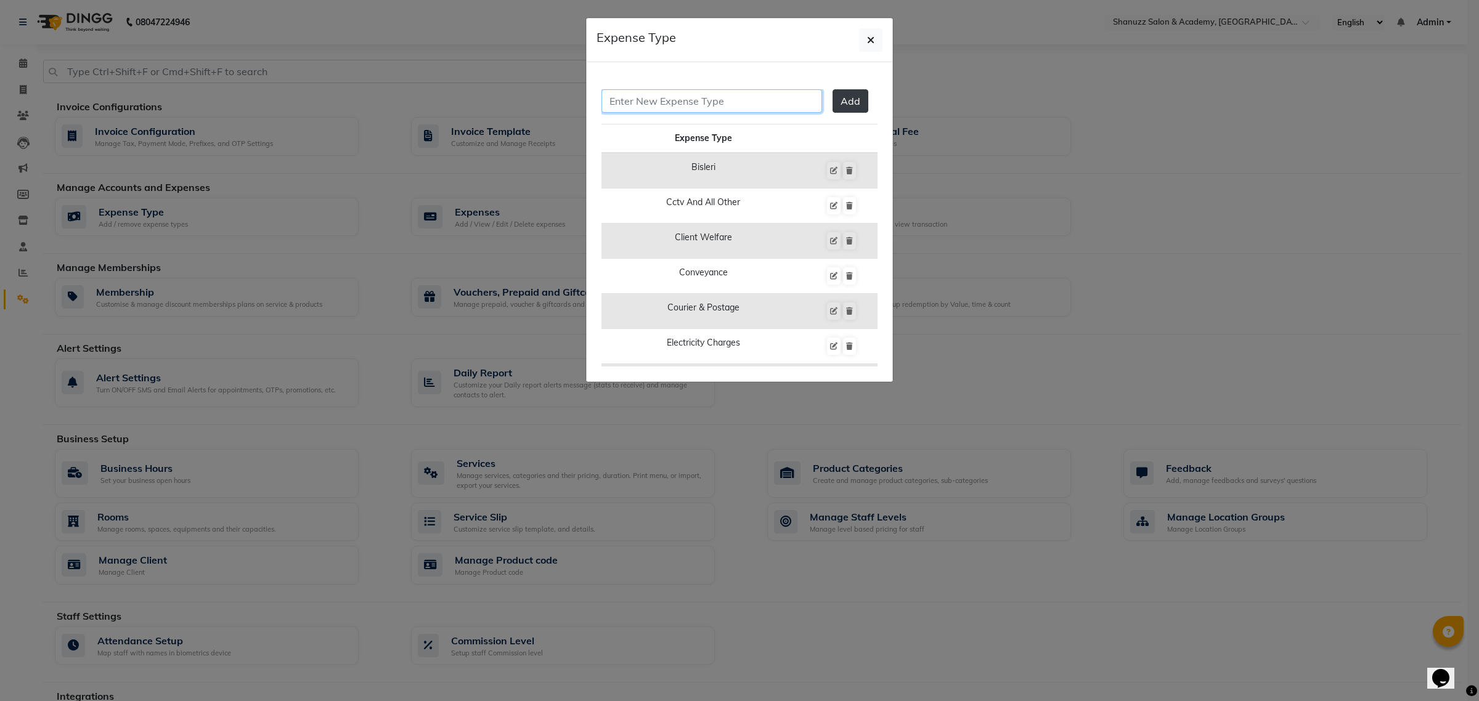
click at [726, 102] on input "text" at bounding box center [711, 100] width 221 height 23
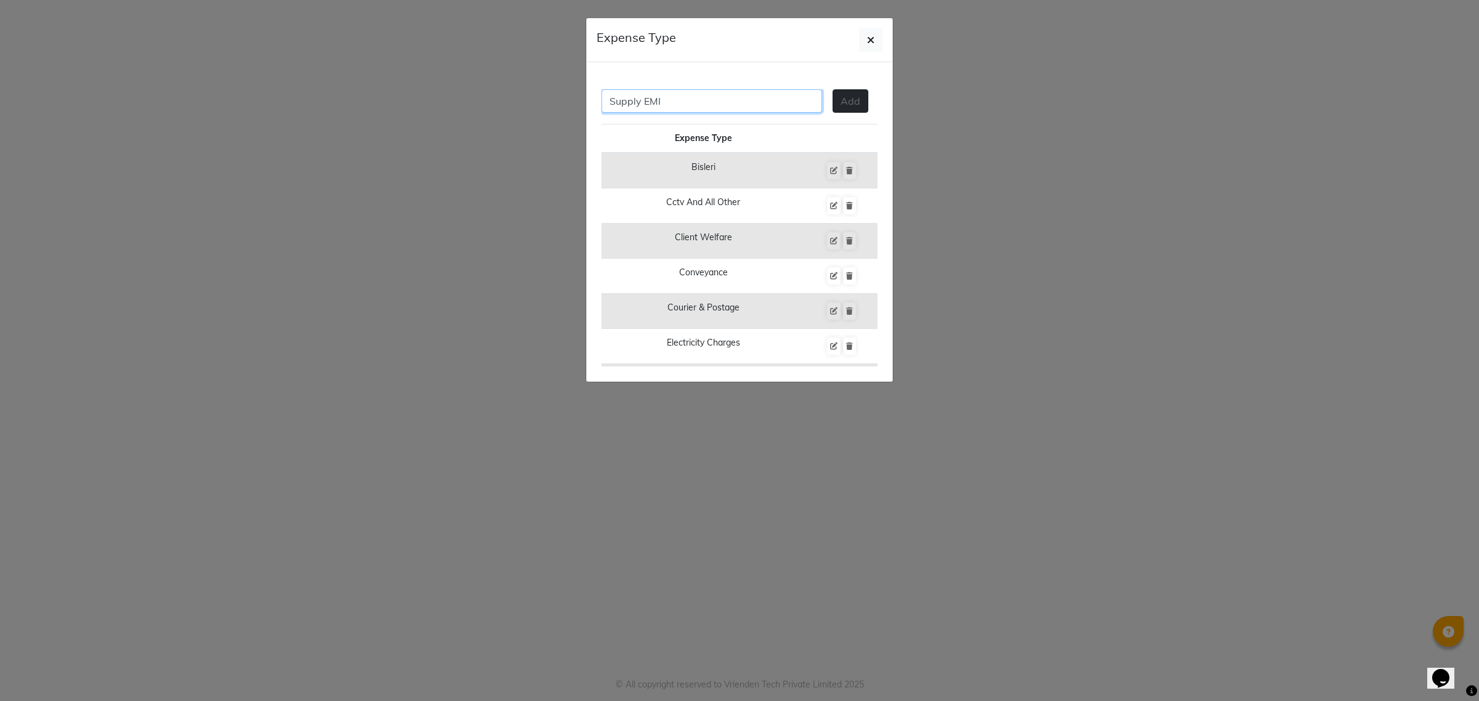
type input "Supply EMI"
click at [844, 100] on span "Add" at bounding box center [851, 101] width 20 height 12
click at [704, 105] on input "Supply EMI" at bounding box center [711, 100] width 221 height 23
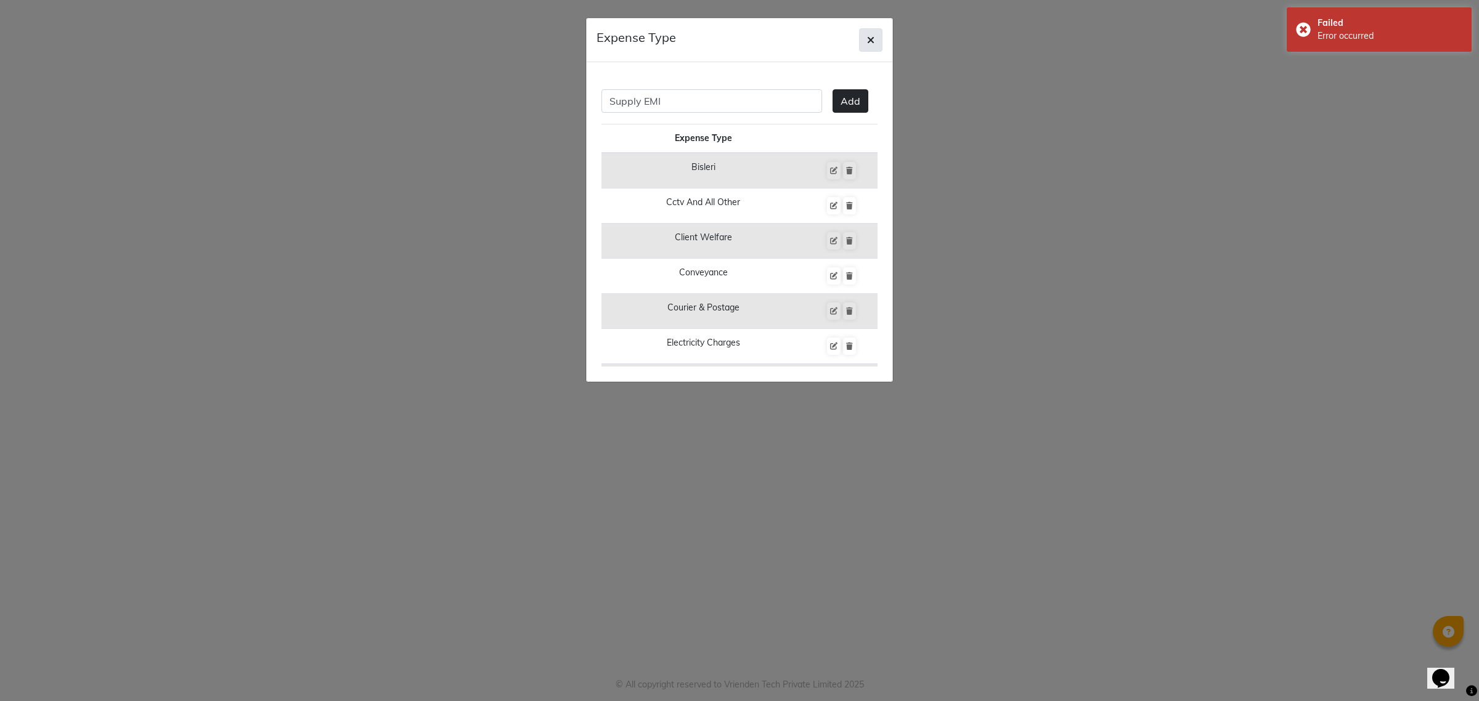
click at [865, 36] on button "button" at bounding box center [870, 39] width 23 height 23
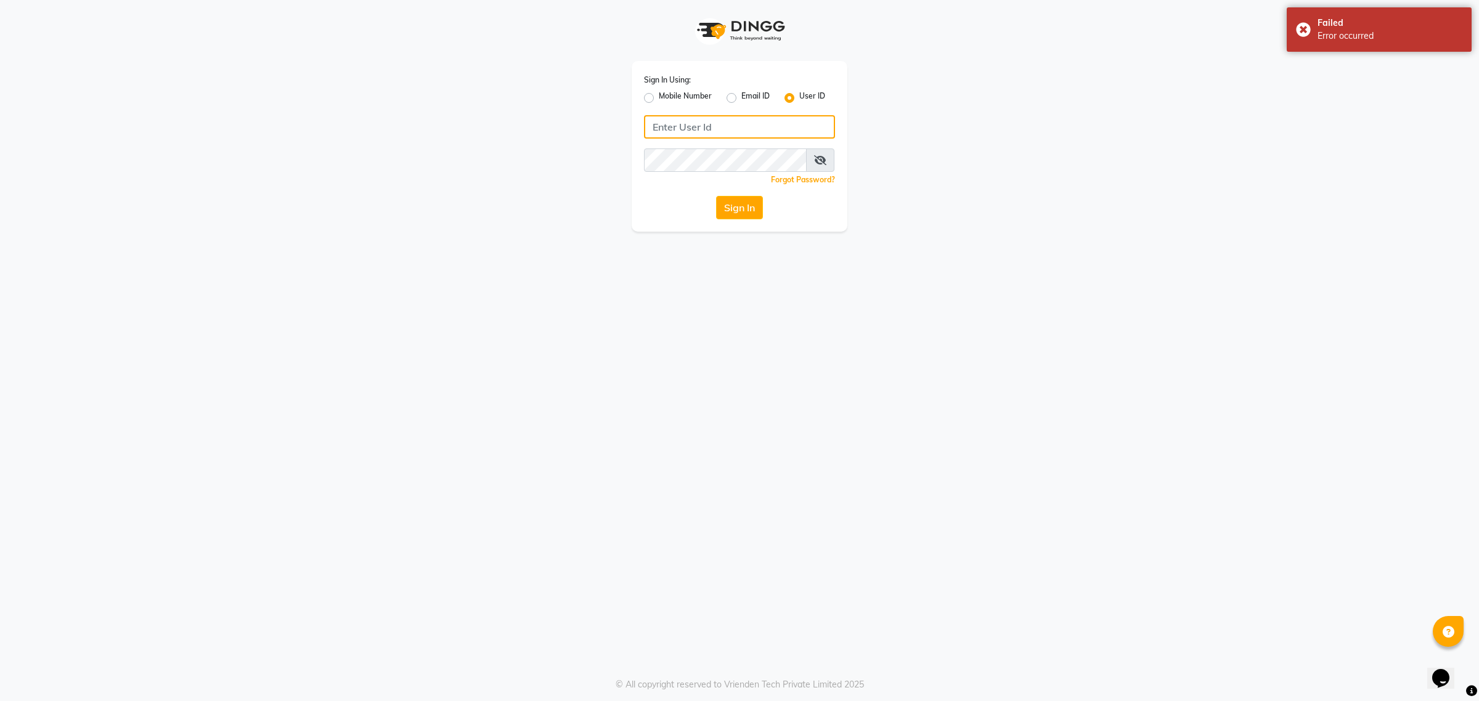
click at [746, 125] on input "Username" at bounding box center [739, 126] width 191 height 23
type input "shanuzz"
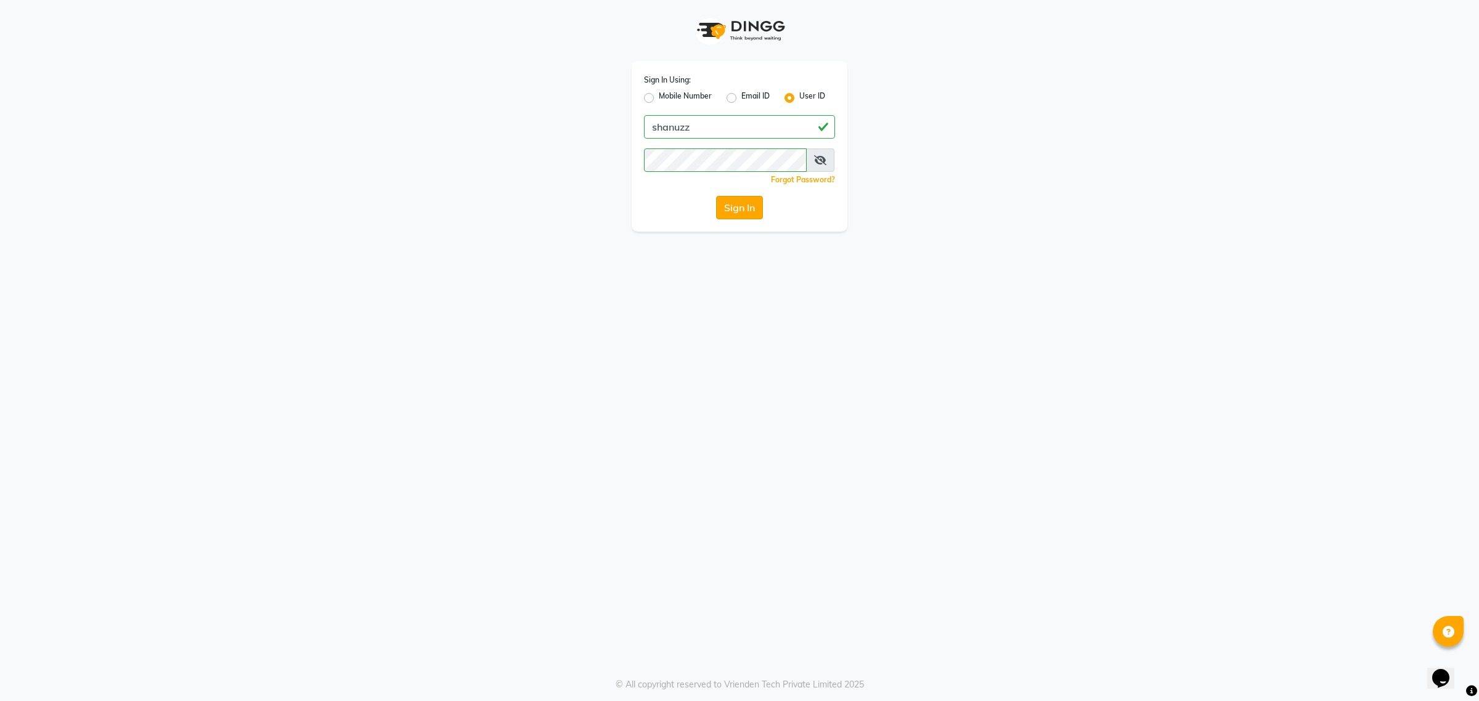
click at [731, 202] on button "Sign In" at bounding box center [739, 207] width 47 height 23
